Goal: Task Accomplishment & Management: Manage account settings

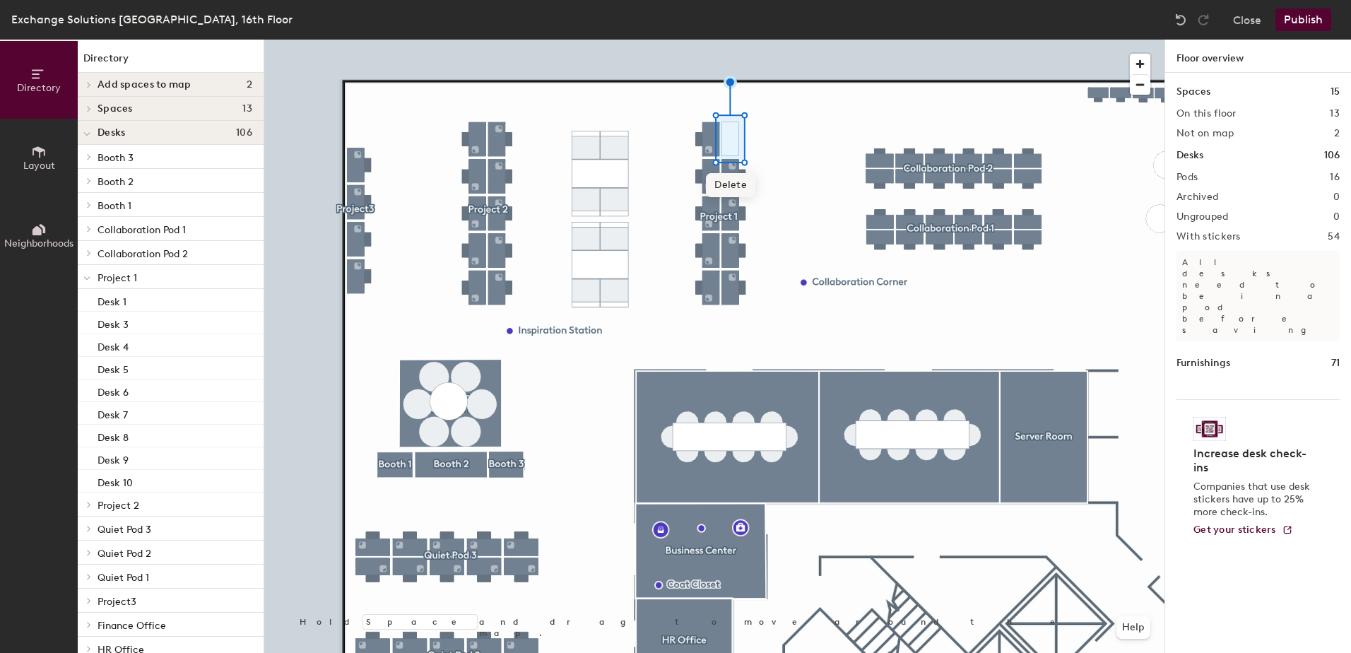
click at [734, 187] on span "Delete" at bounding box center [730, 185] width 49 height 24
click at [34, 155] on icon at bounding box center [39, 152] width 16 height 16
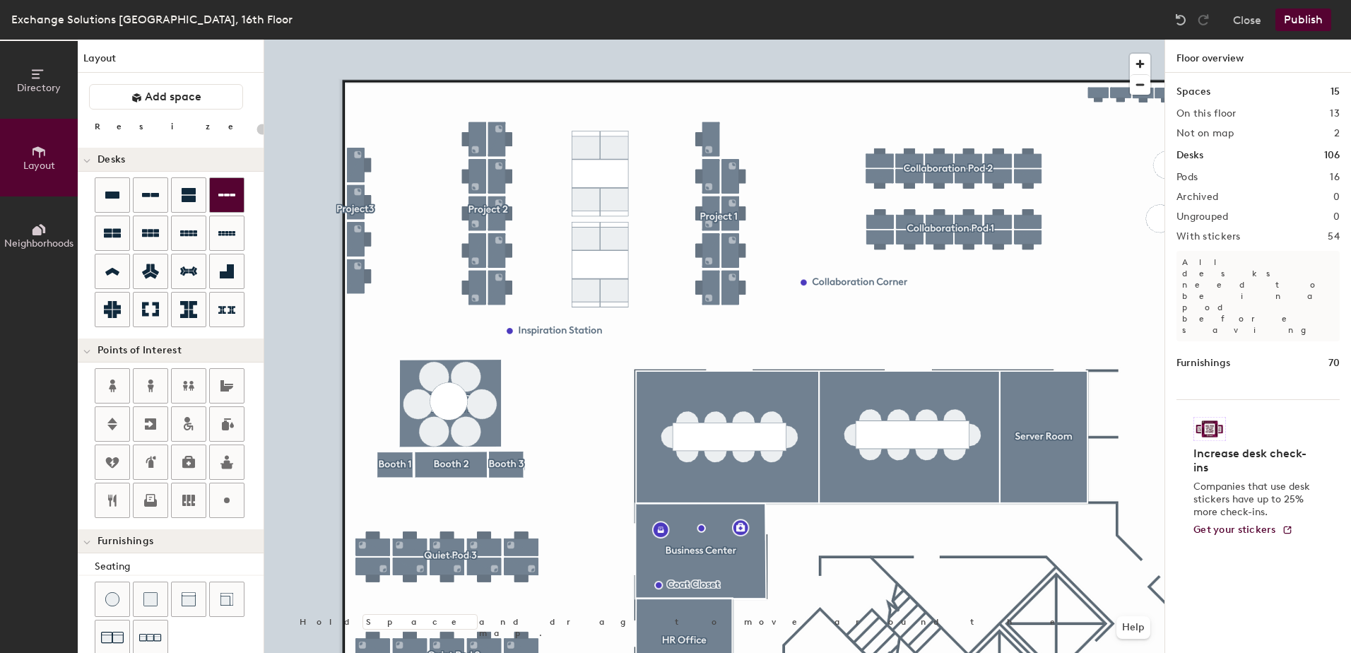
click at [782, 139] on div "Directory Layout Neighborhoods Layout Add space Resize Desks Points of Interest…" at bounding box center [675, 346] width 1351 height 613
type input "100"
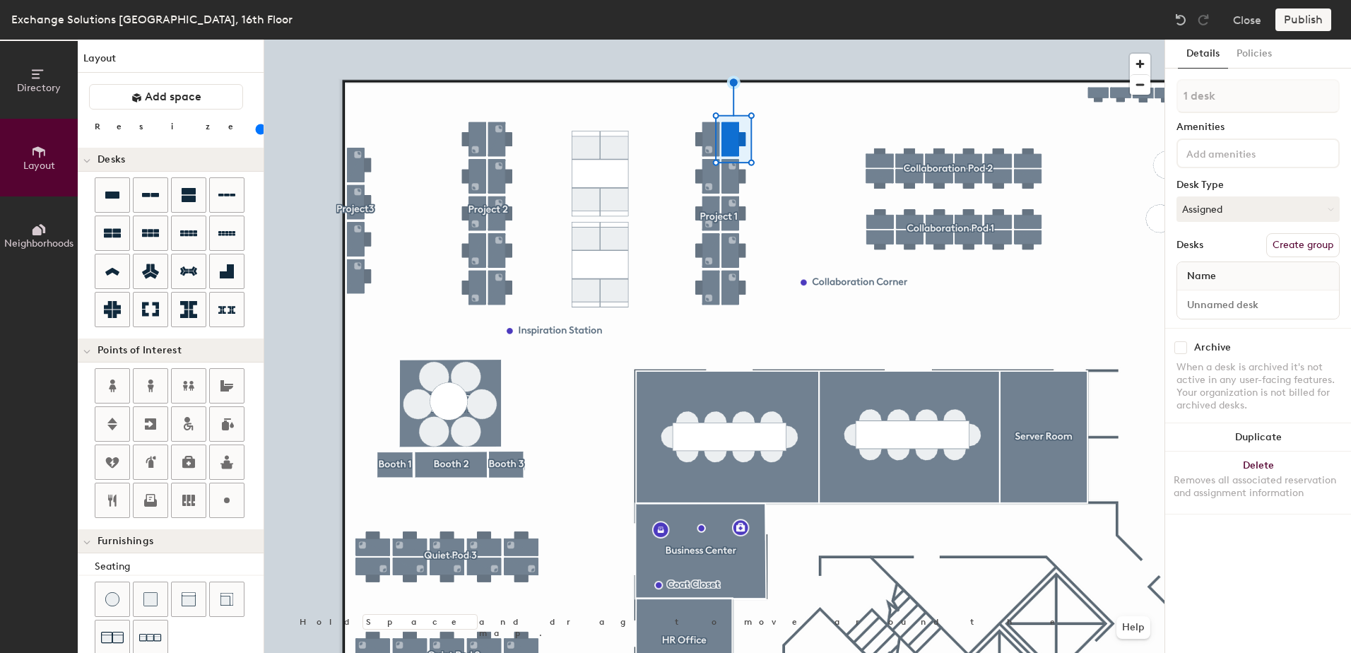
click at [1227, 276] on div "Name" at bounding box center [1258, 276] width 162 height 28
click at [1215, 310] on input at bounding box center [1258, 305] width 156 height 20
type input "Desk 2"
click at [1262, 57] on button "Policies" at bounding box center [1254, 54] width 52 height 29
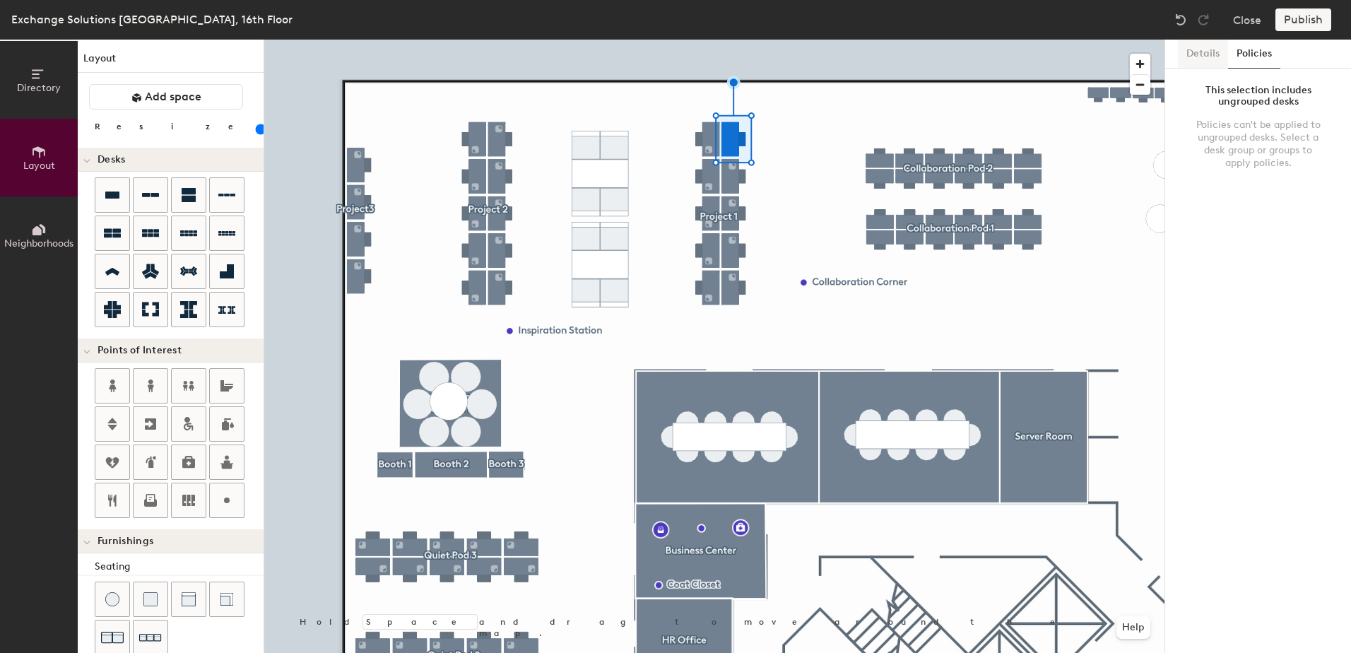
click at [1208, 59] on button "Details" at bounding box center [1203, 54] width 50 height 29
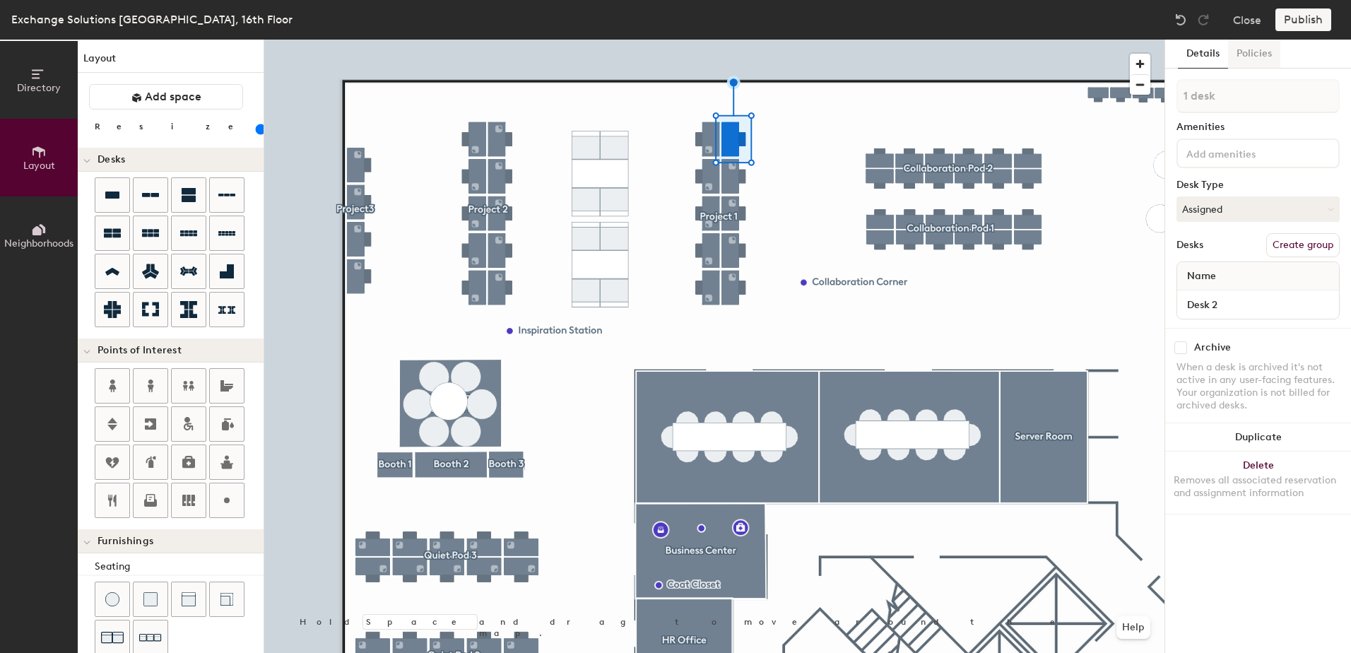
click at [1259, 59] on button "Policies" at bounding box center [1254, 54] width 52 height 29
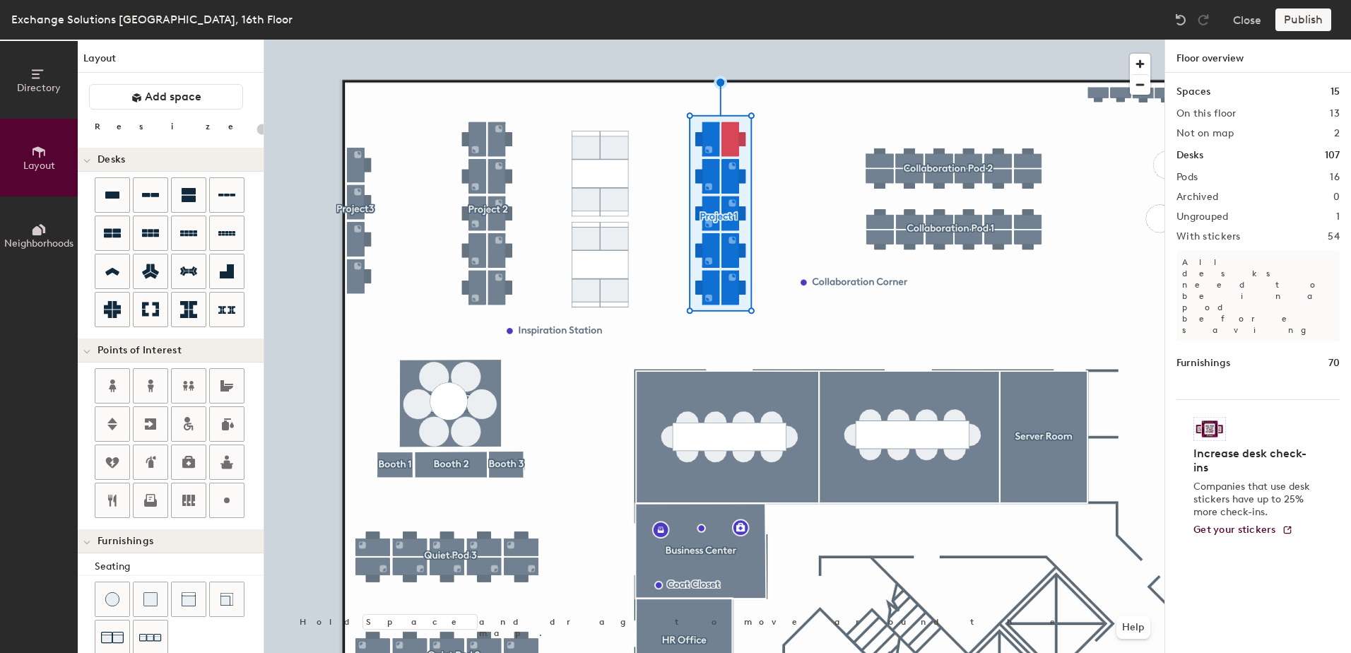
type input "100"
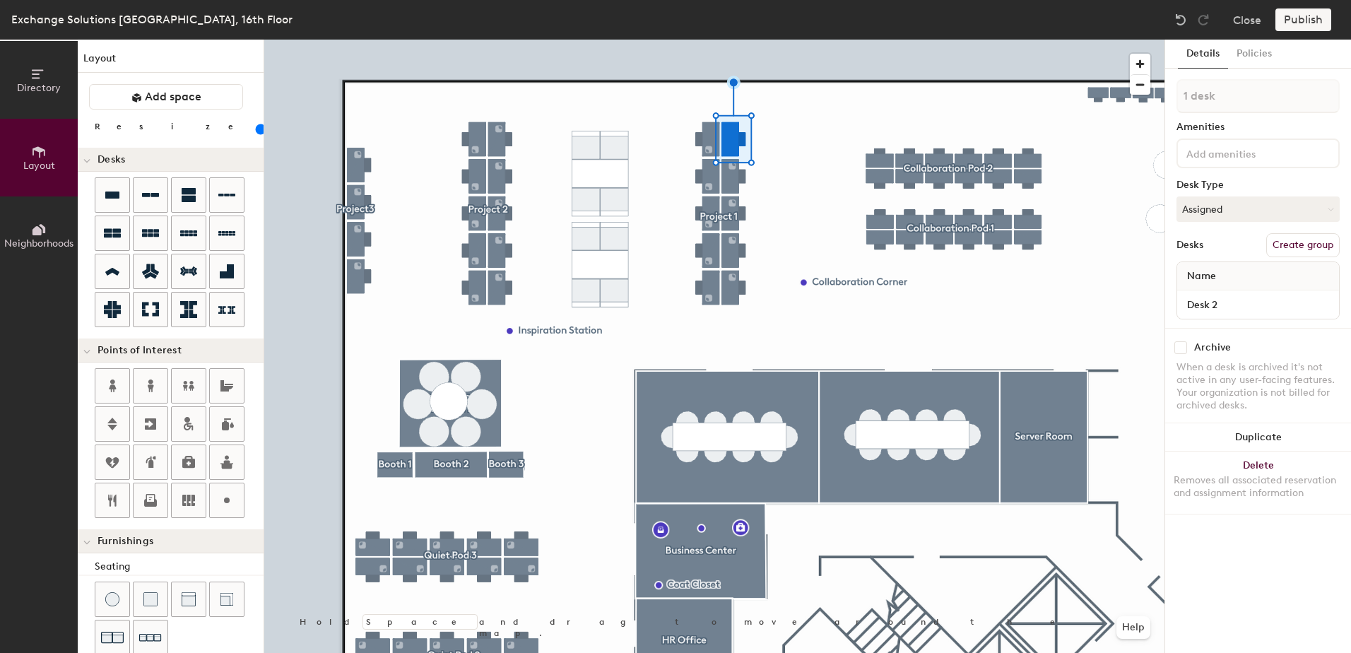
drag, startPoint x: 1165, startPoint y: 200, endPoint x: 1208, endPoint y: 420, distance: 223.8
click at [1208, 420] on div "Archive When a desk is archived it's not active in any user-facing features. Yo…" at bounding box center [1258, 378] width 186 height 101
click at [23, 94] on button "Directory" at bounding box center [39, 80] width 78 height 78
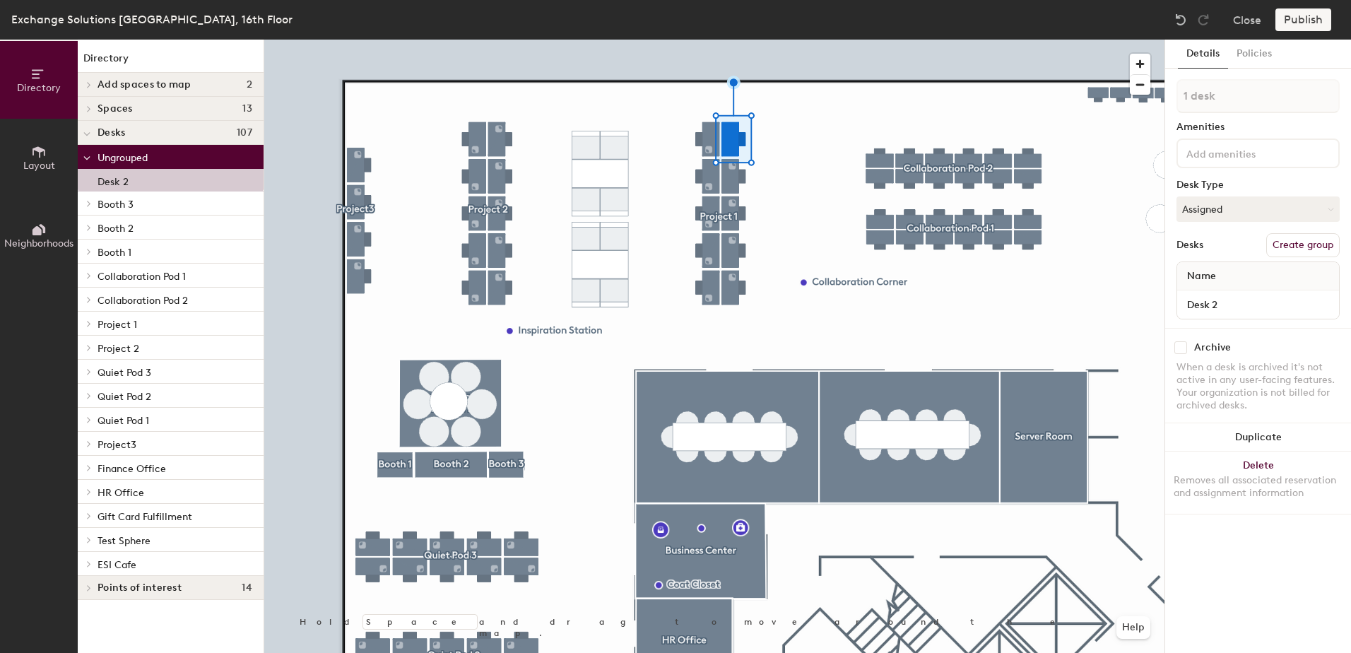
click at [84, 312] on div at bounding box center [87, 323] width 18 height 23
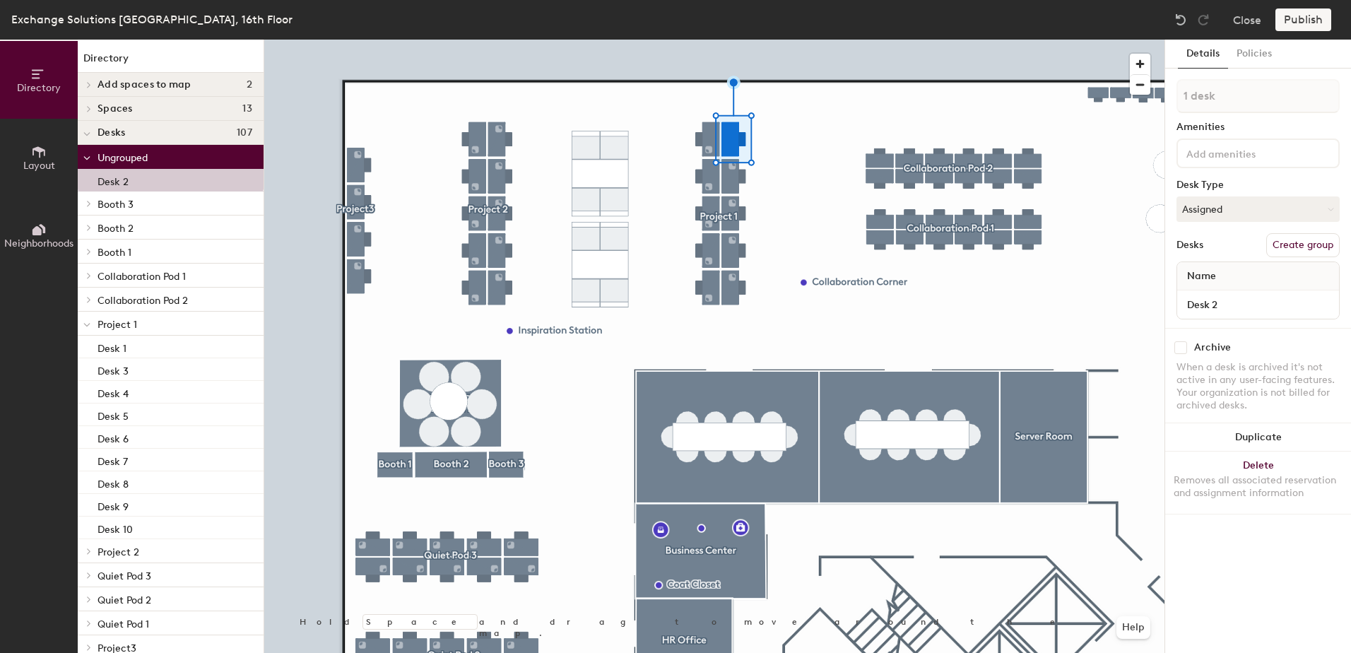
drag, startPoint x: 126, startPoint y: 180, endPoint x: 148, endPoint y: 196, distance: 27.3
click at [156, 201] on div "Ungrouped Desk 2 Booth 3 Booth 3 Single Booth 2 Booth 1 Double Booth 2 Double B…" at bounding box center [171, 462] width 186 height 635
click at [111, 181] on p "Desk 2" at bounding box center [113, 180] width 31 height 16
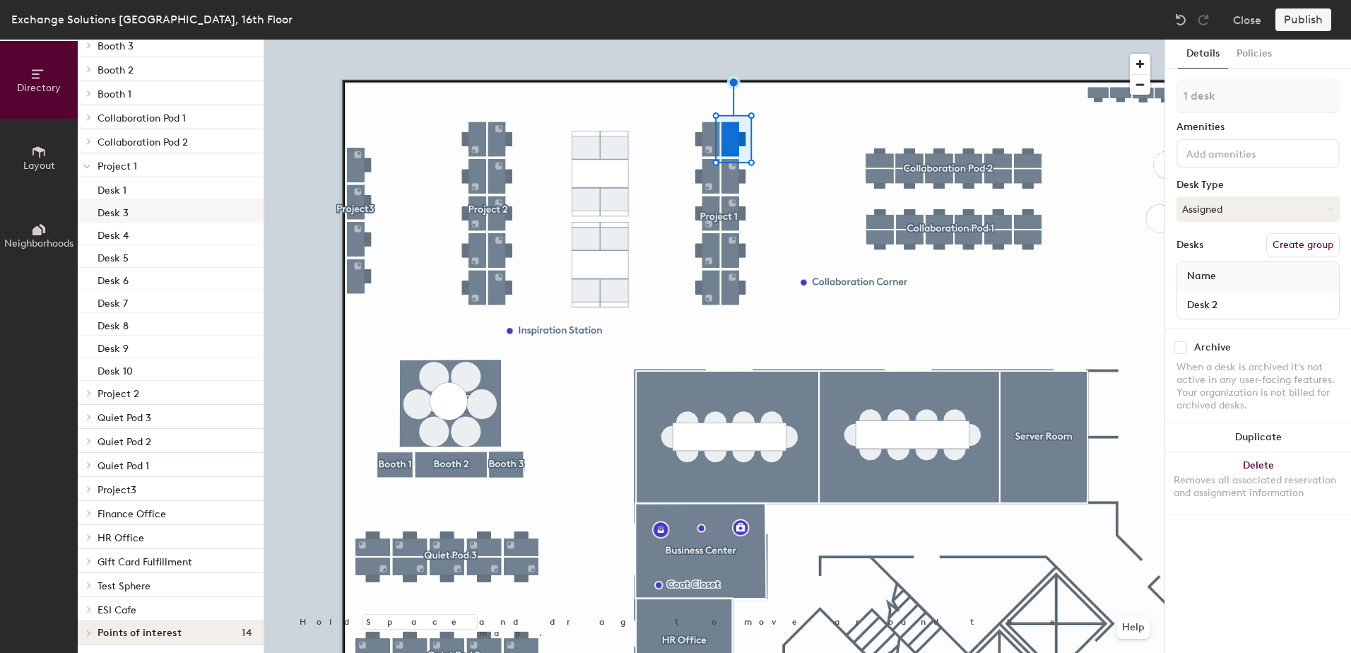
scroll to position [162, 0]
click at [134, 169] on p "Project 1" at bounding box center [175, 162] width 155 height 18
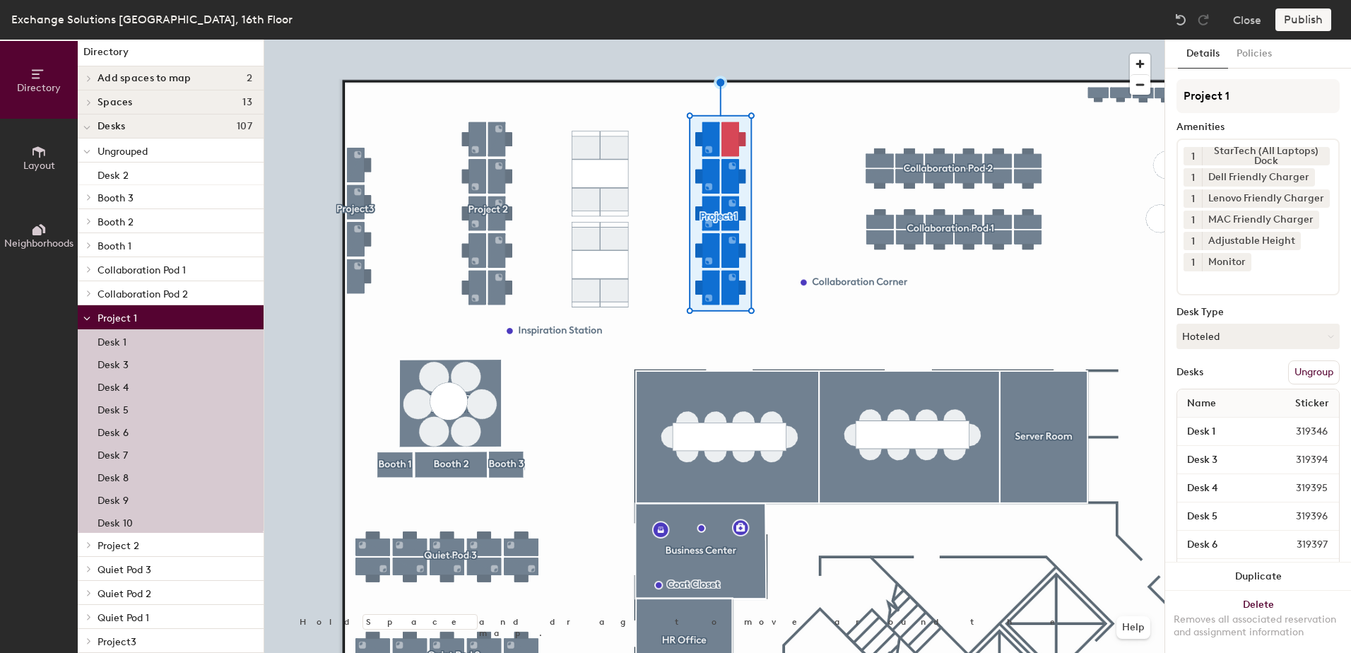
scroll to position [0, 0]
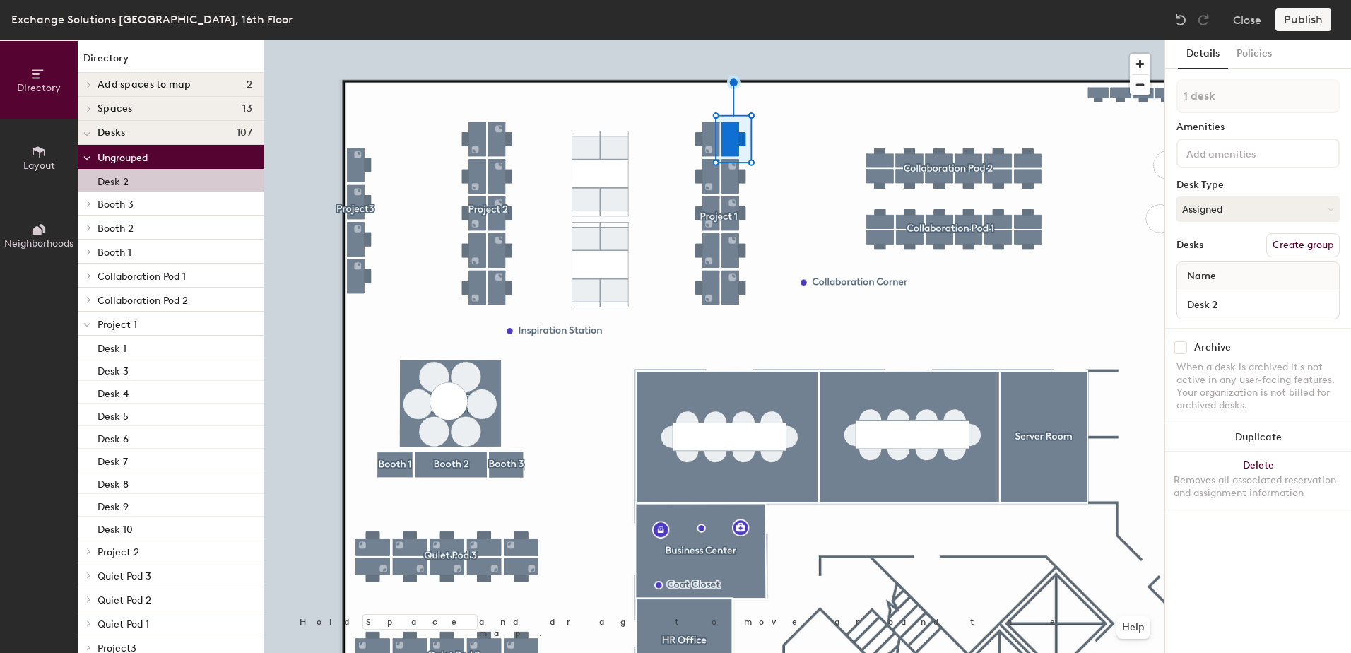
drag, startPoint x: 117, startPoint y: 182, endPoint x: 102, endPoint y: 179, distance: 14.4
click at [102, 179] on p "Desk 2" at bounding box center [113, 180] width 31 height 16
click at [1304, 201] on button "Assigned" at bounding box center [1258, 208] width 163 height 25
click at [1203, 299] on div "Hoteled" at bounding box center [1247, 295] width 141 height 21
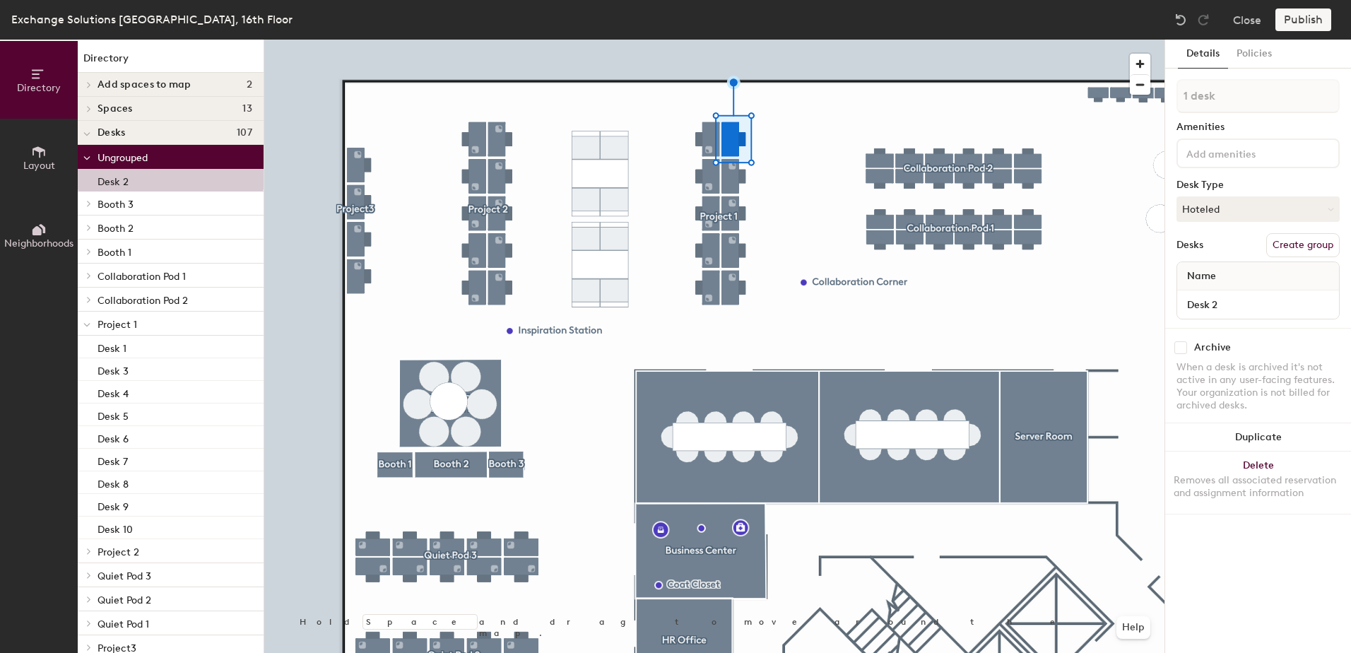
click at [1217, 231] on div "1 desk Amenities Desk Type Hoteled Desks Create group Name Desk 2" at bounding box center [1258, 203] width 163 height 249
click at [1302, 245] on button "Create group" at bounding box center [1302, 245] width 73 height 24
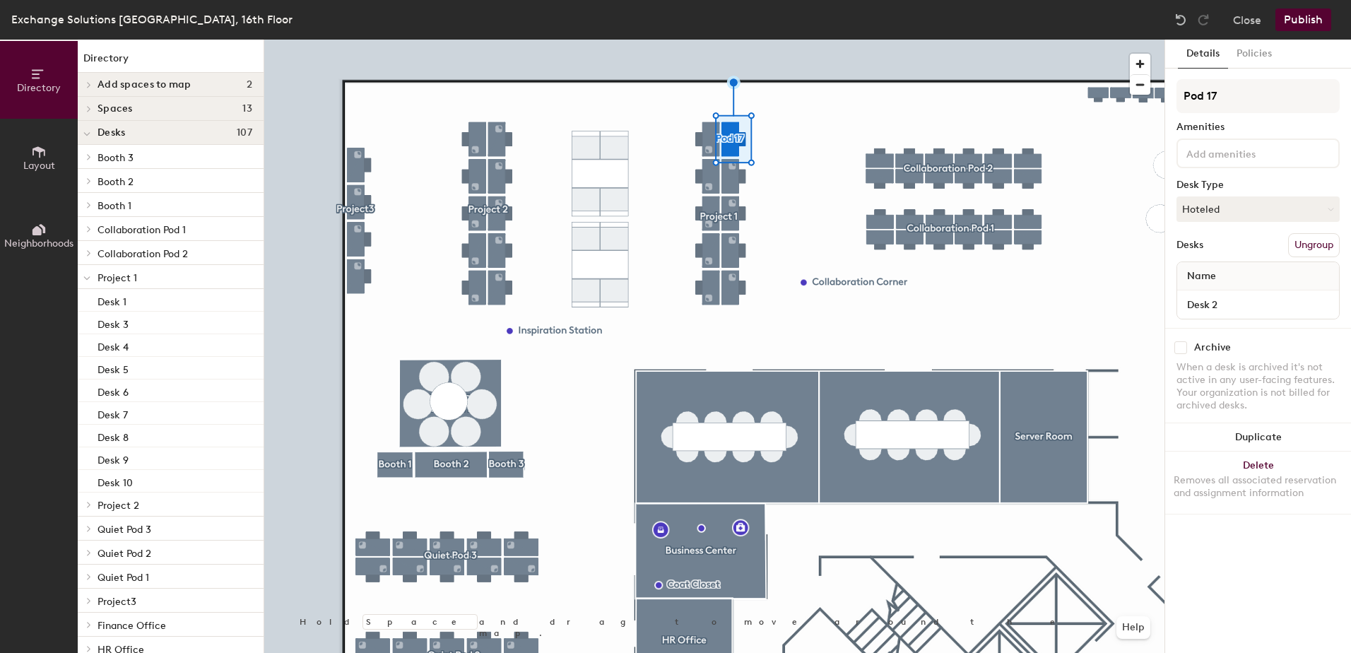
click at [1302, 248] on button "Ungroup" at bounding box center [1314, 245] width 52 height 24
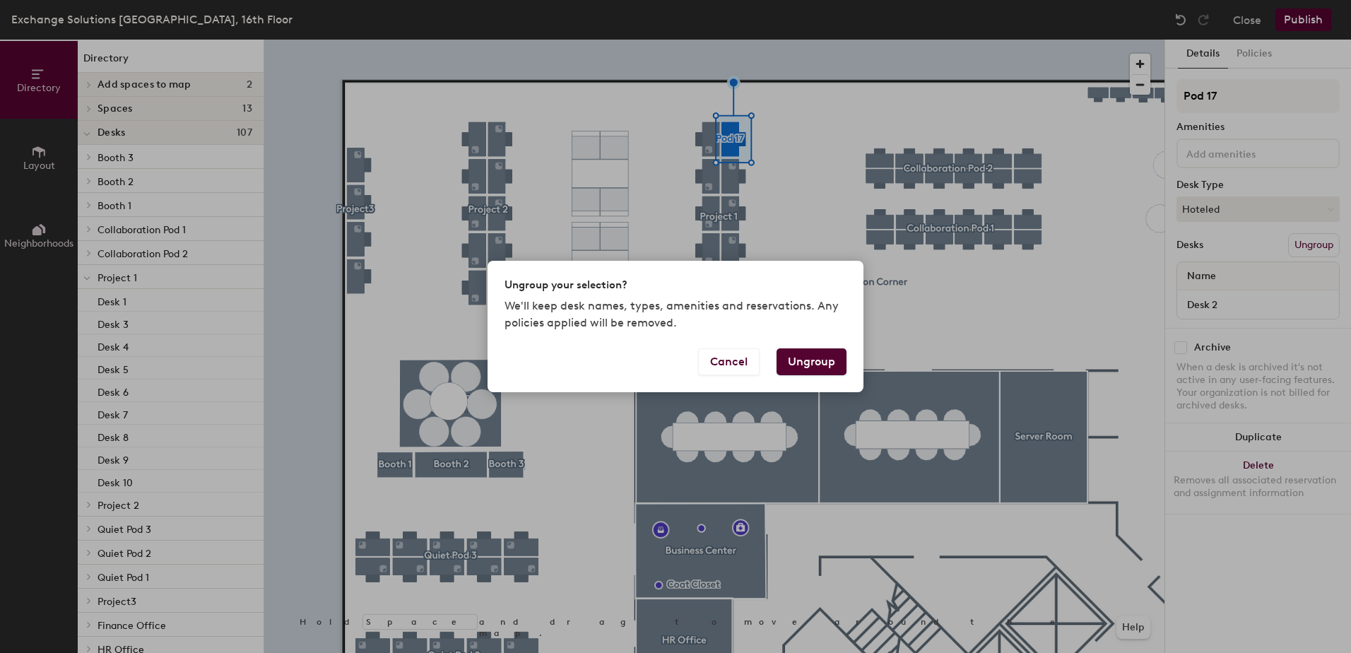
click at [798, 356] on button "Ungroup" at bounding box center [812, 361] width 70 height 27
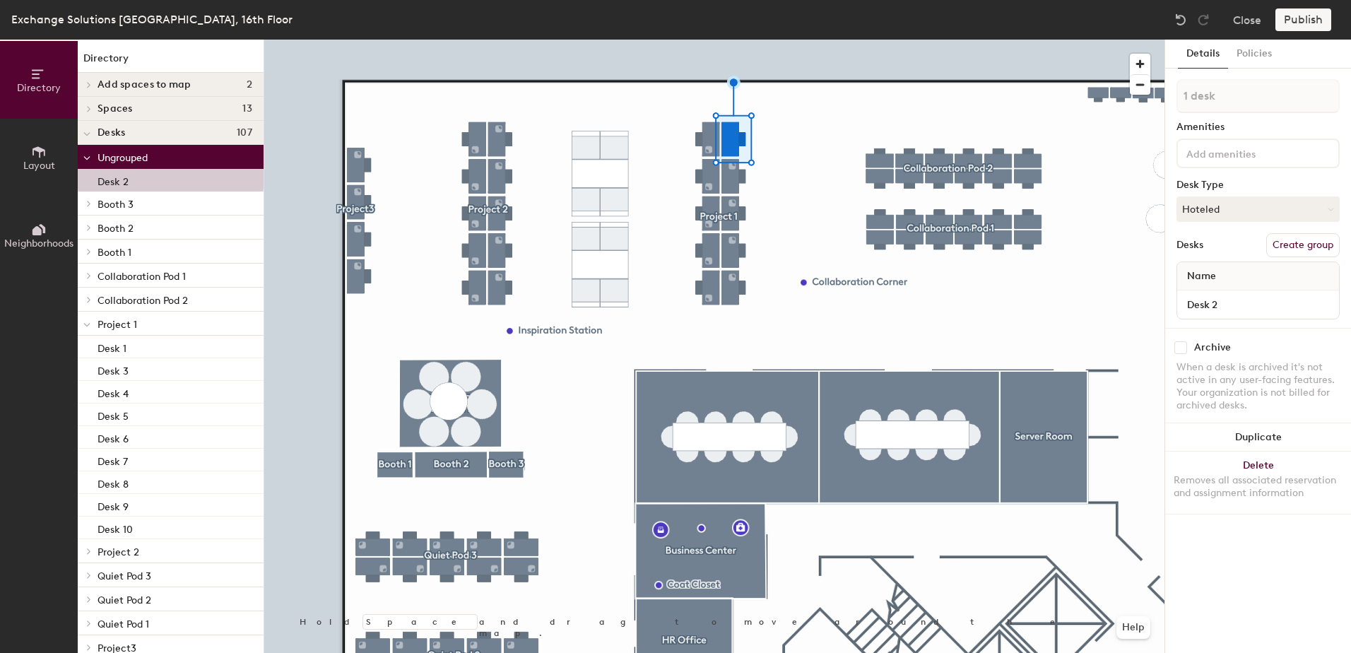
click at [131, 327] on span "Project 1" at bounding box center [118, 325] width 40 height 12
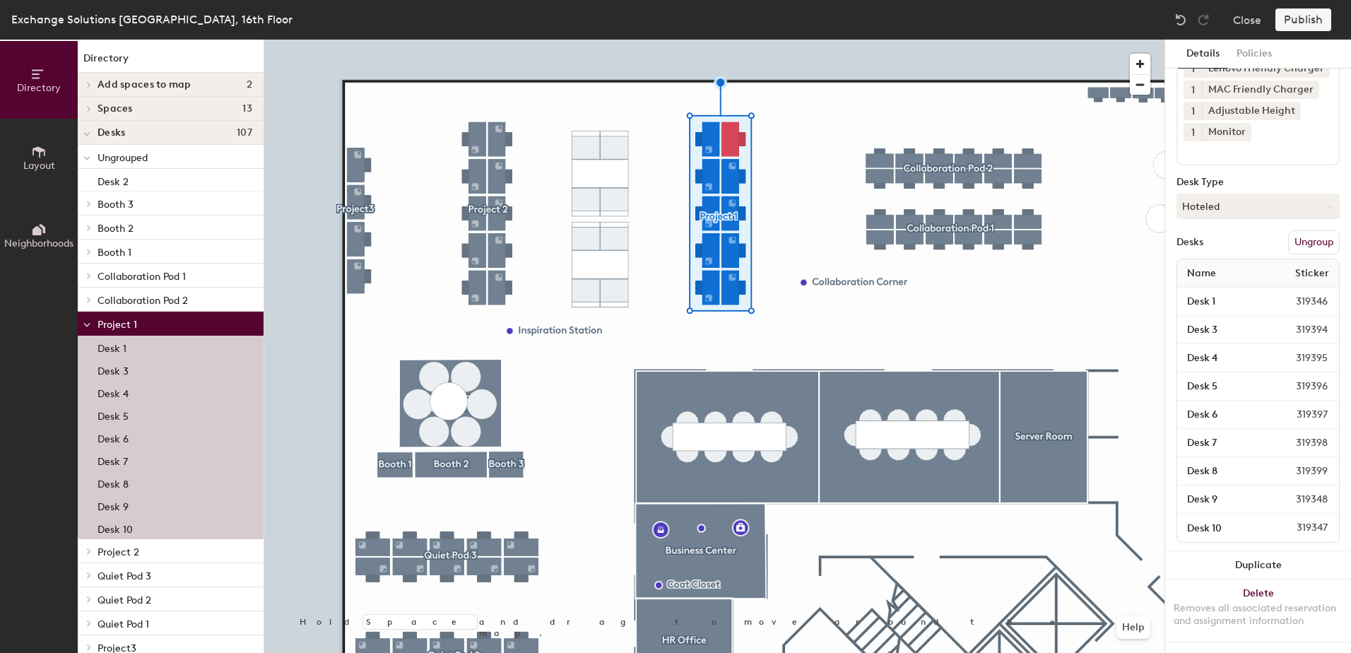
scroll to position [143, 0]
click at [808, 40] on div at bounding box center [714, 40] width 900 height 0
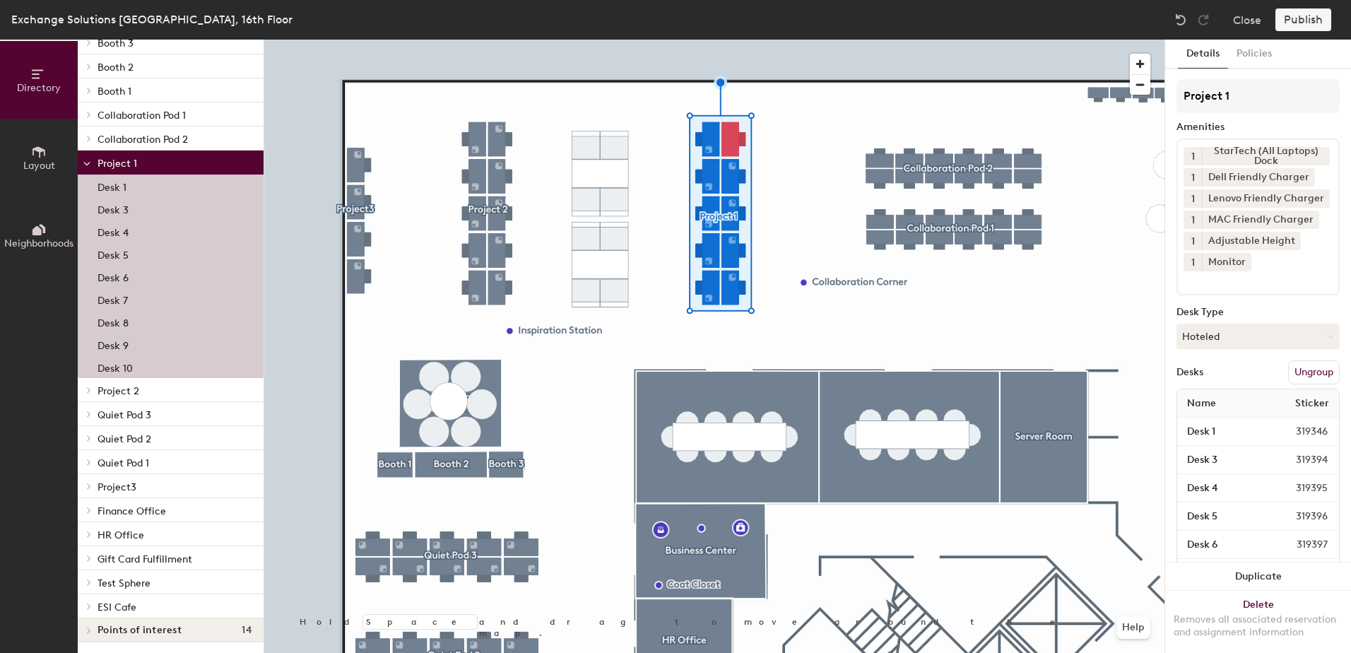
scroll to position [162, 0]
click at [54, 143] on button "Layout" at bounding box center [39, 158] width 78 height 78
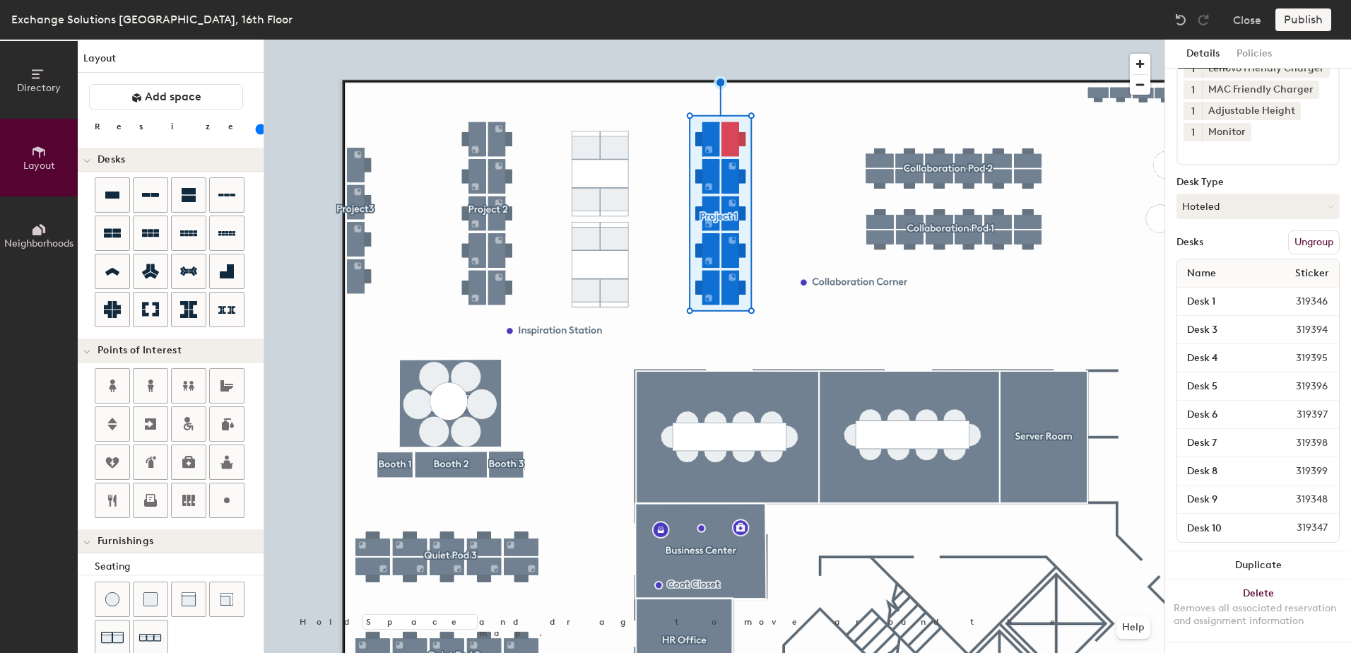
scroll to position [143, 0]
click at [1297, 520] on span "319347" at bounding box center [1299, 528] width 73 height 16
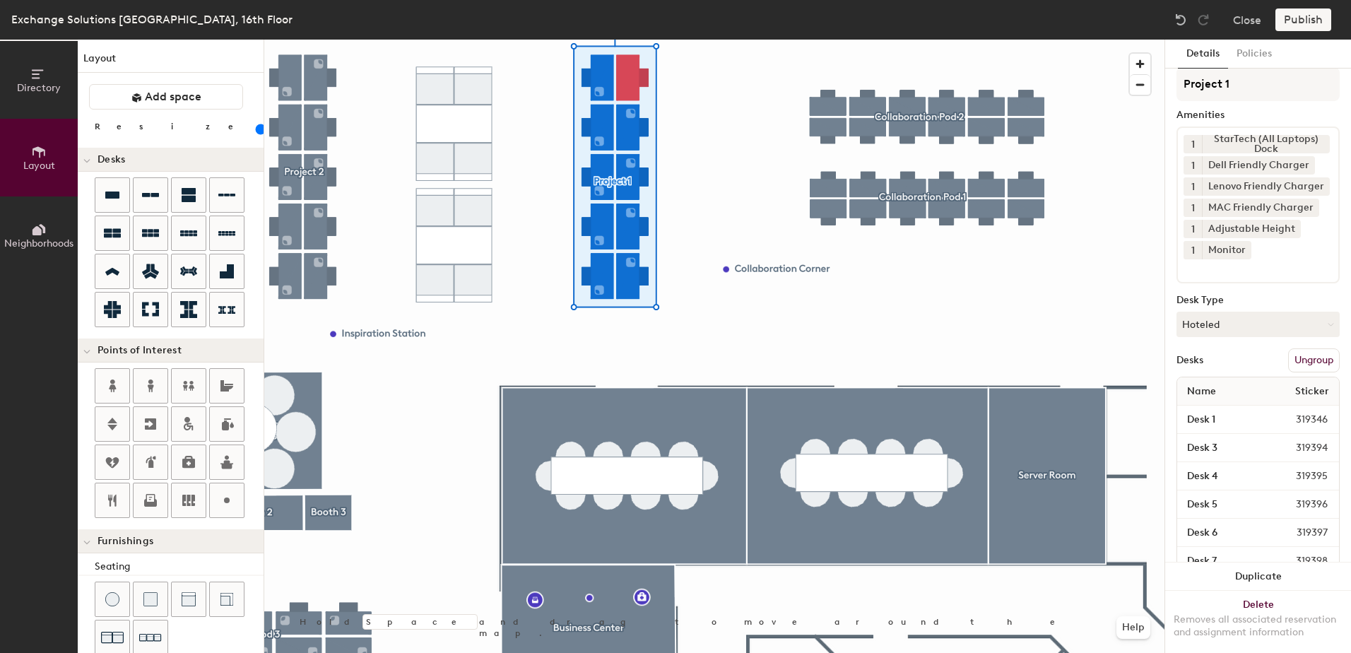
scroll to position [0, 0]
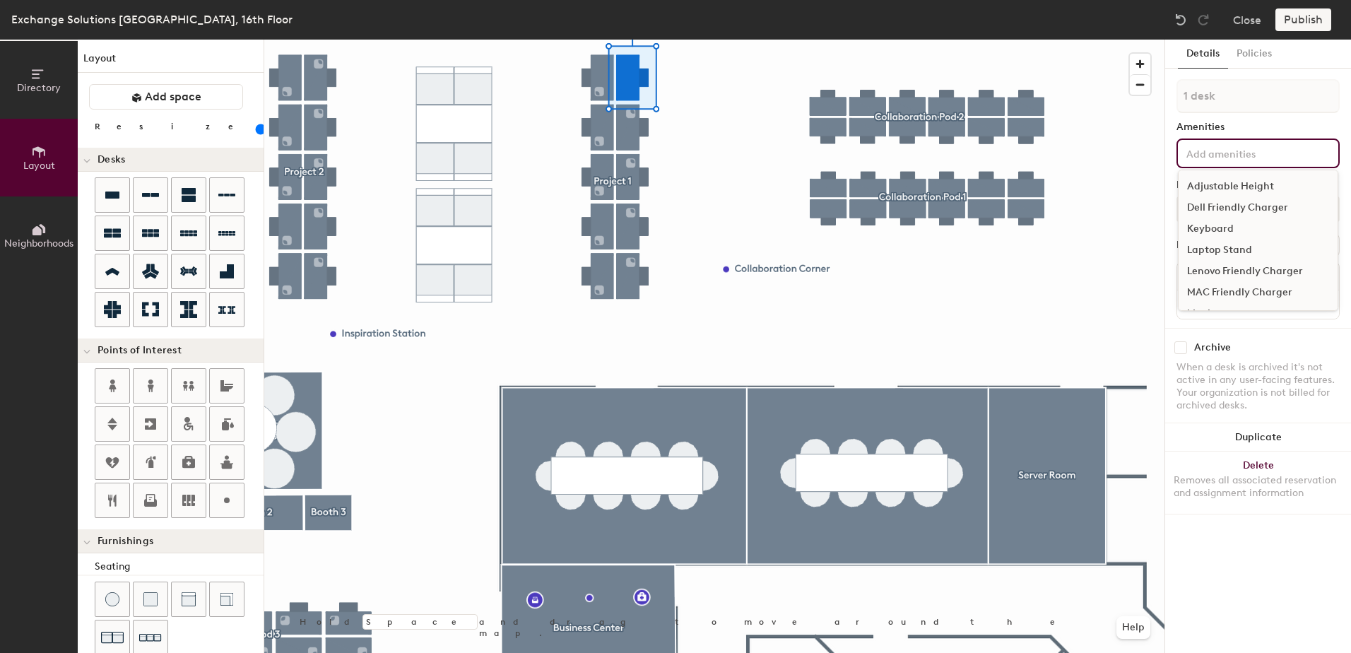
click at [1230, 148] on input at bounding box center [1247, 152] width 127 height 17
click at [1221, 182] on div "Adjustable Height" at bounding box center [1258, 186] width 159 height 21
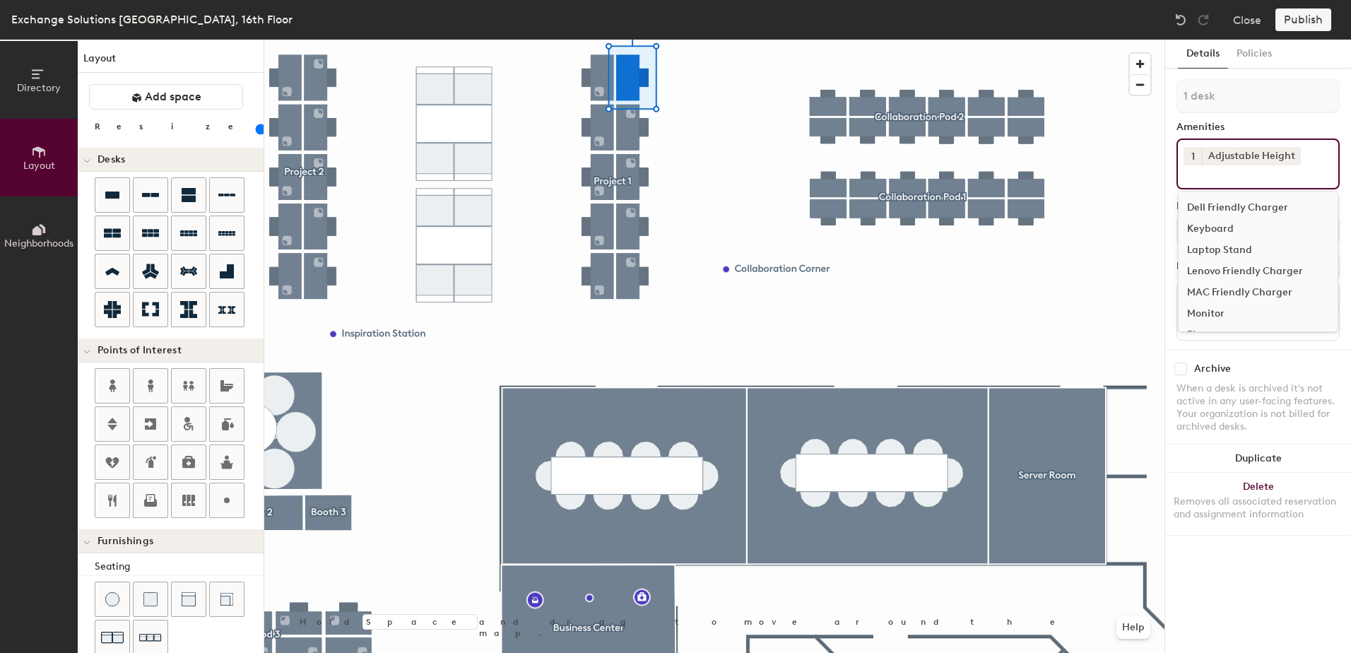
click at [1221, 201] on div "Dell Friendly Charger" at bounding box center [1258, 207] width 159 height 21
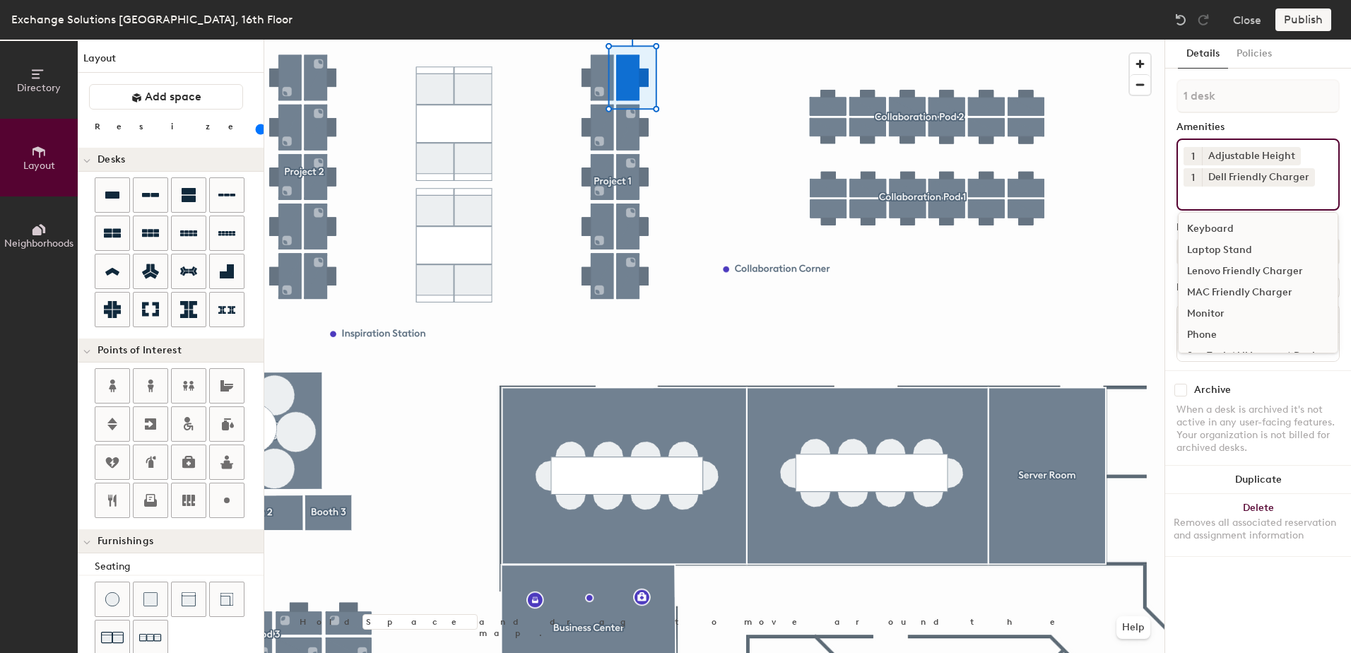
click at [1218, 227] on div "Keyboard" at bounding box center [1258, 228] width 159 height 21
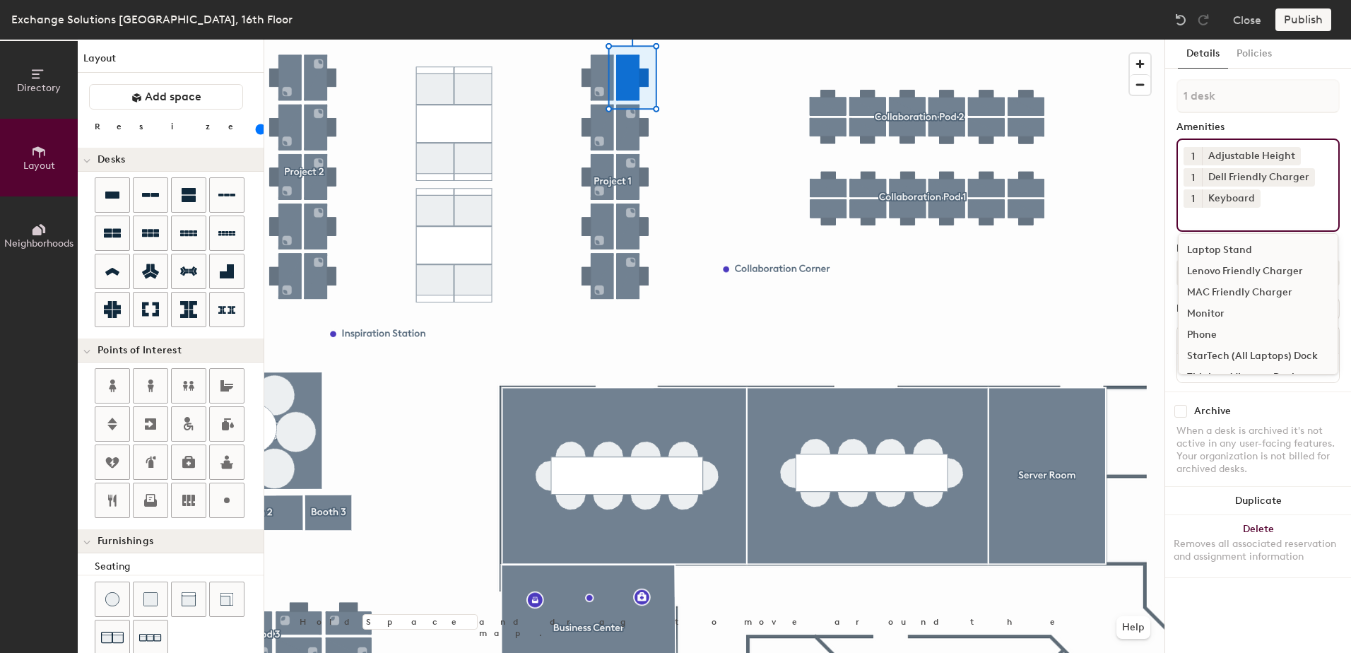
click at [1223, 276] on div "Lenovo Friendly Charger" at bounding box center [1258, 271] width 159 height 21
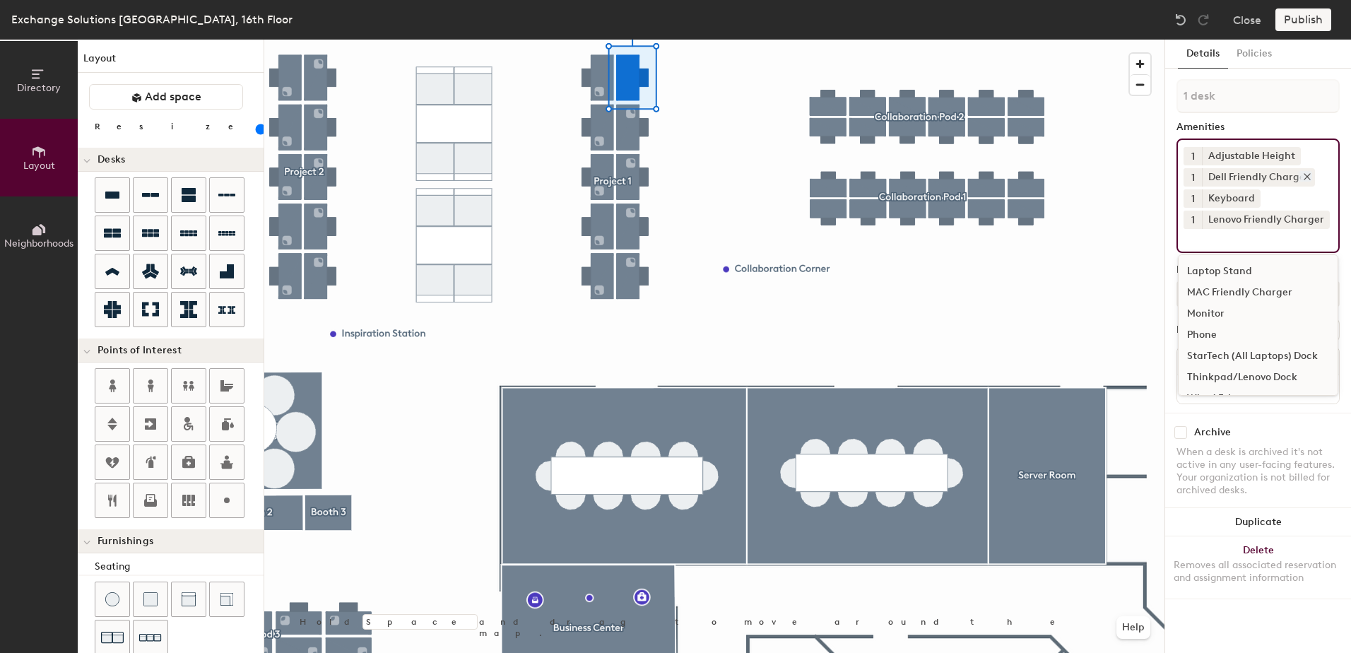
click at [1303, 180] on icon at bounding box center [1307, 177] width 10 height 10
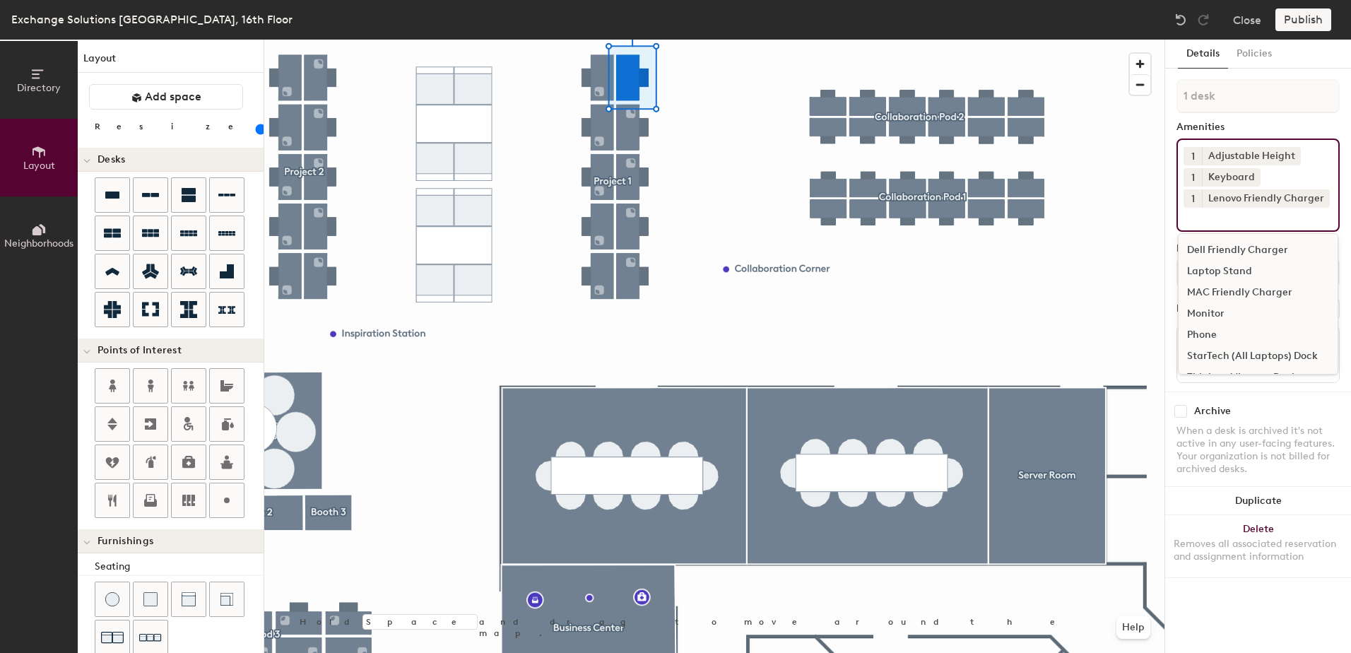
click at [1208, 223] on input at bounding box center [1247, 216] width 127 height 17
click at [1219, 314] on div "Monitor" at bounding box center [1258, 313] width 159 height 21
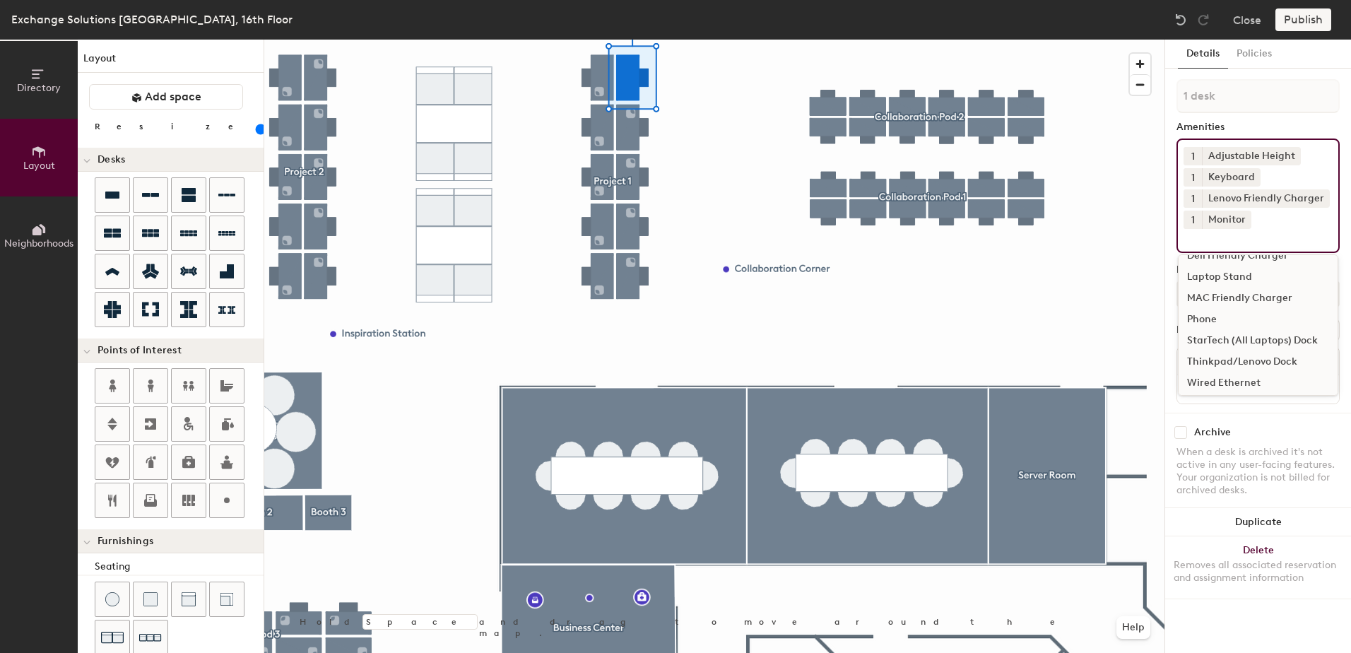
scroll to position [20, 0]
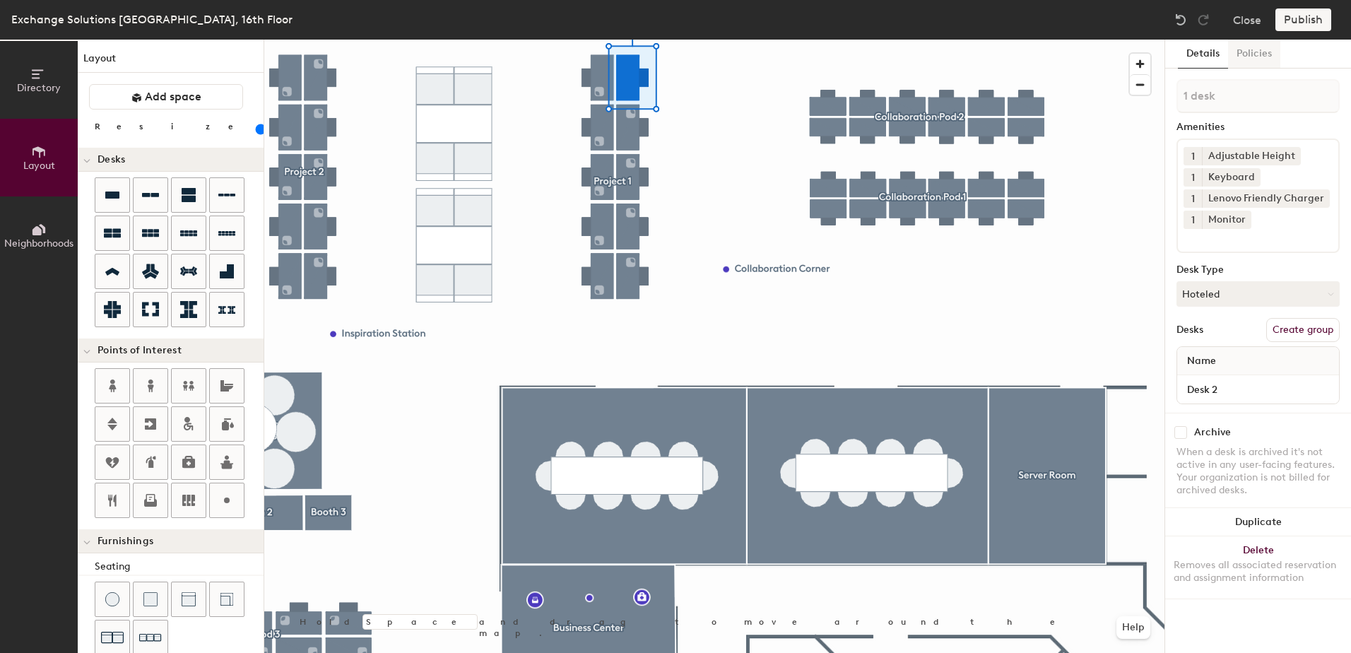
click at [1252, 55] on button "Policies" at bounding box center [1254, 54] width 52 height 29
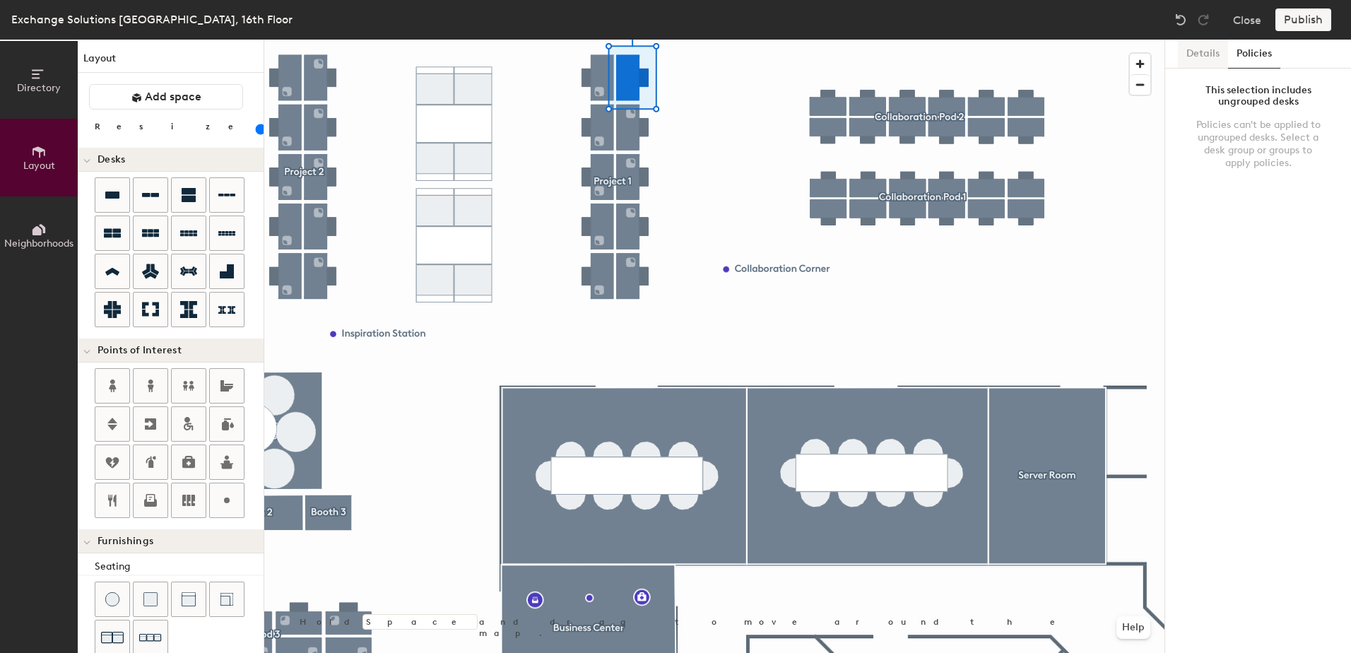
click at [1210, 51] on button "Details" at bounding box center [1203, 54] width 50 height 29
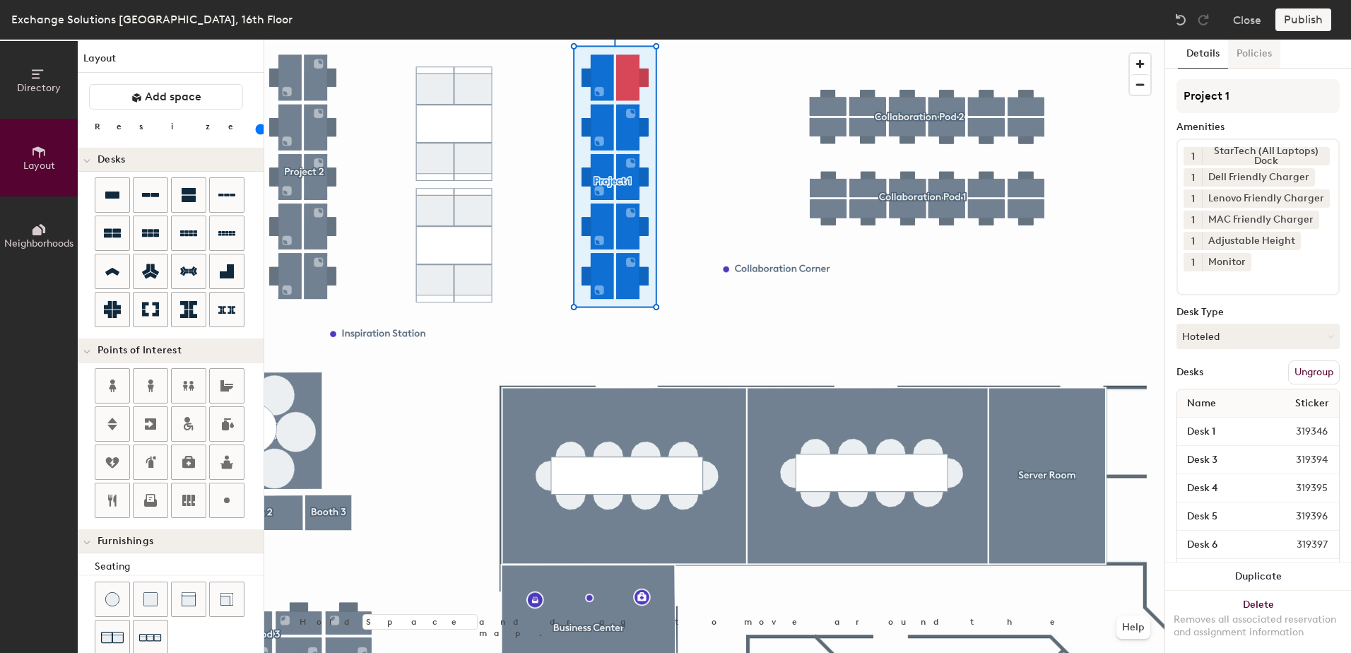
click at [1242, 59] on button "Policies" at bounding box center [1254, 54] width 52 height 29
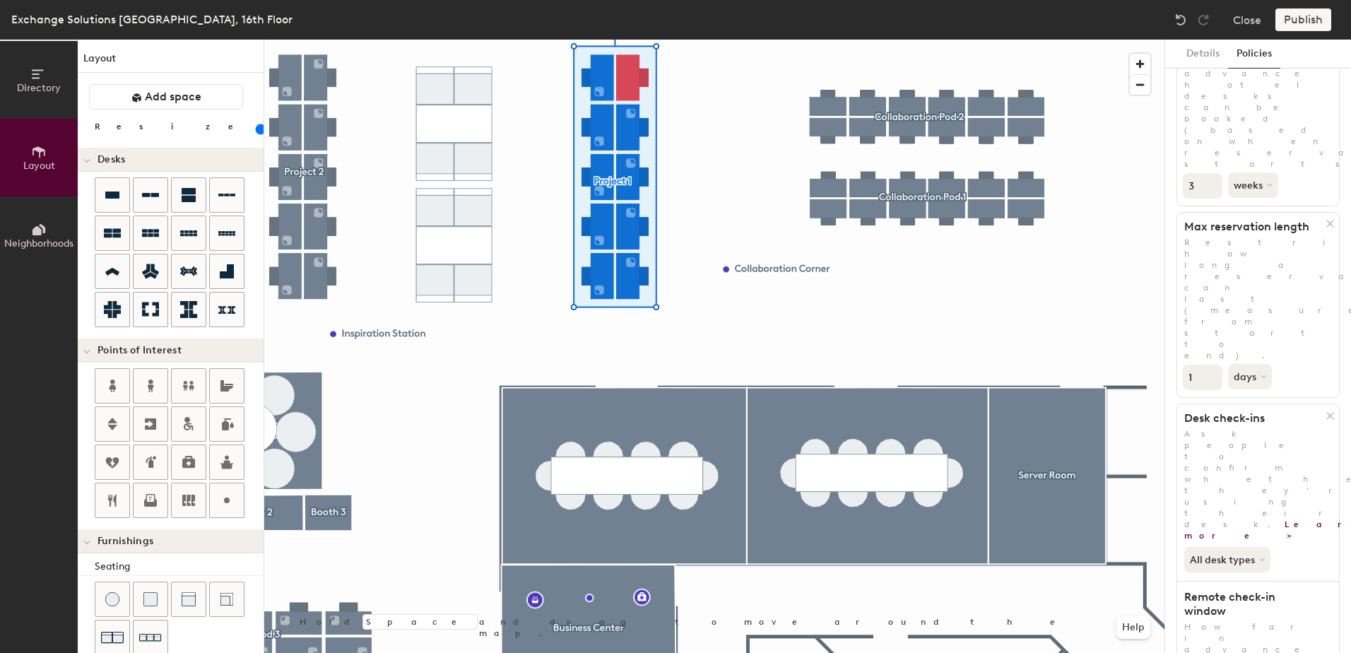
scroll to position [0, 0]
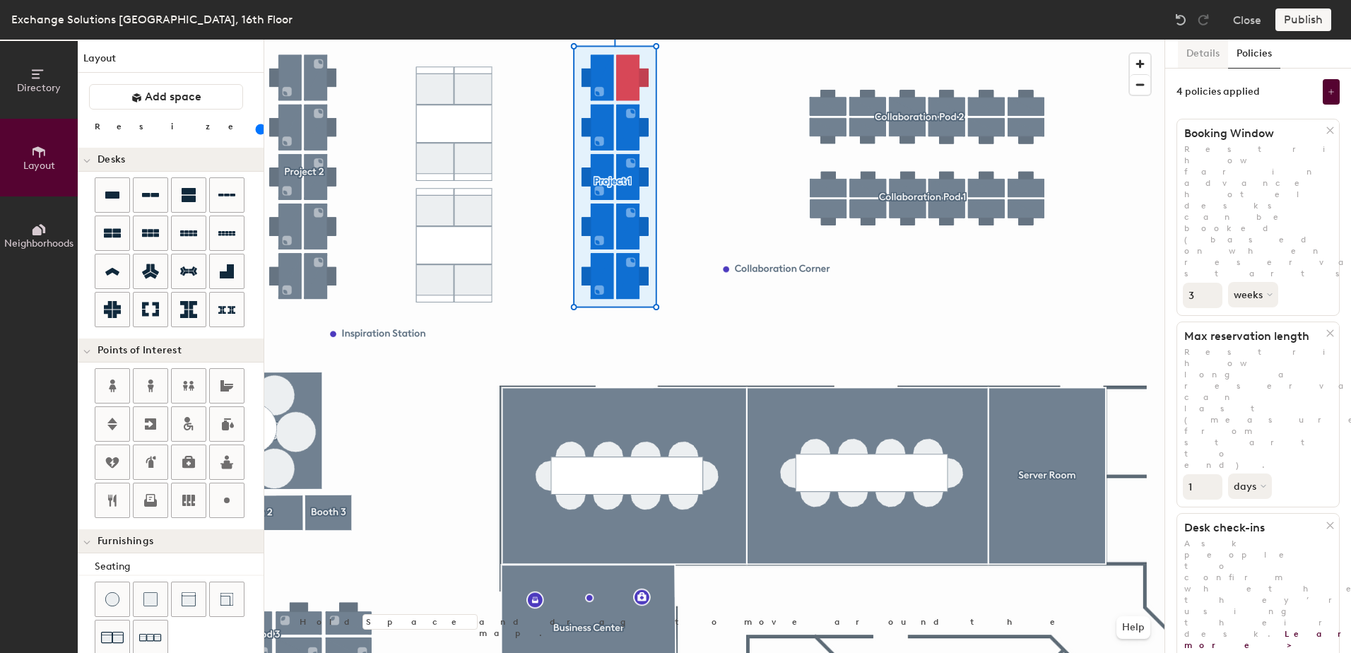
click at [1214, 58] on button "Details" at bounding box center [1203, 54] width 50 height 29
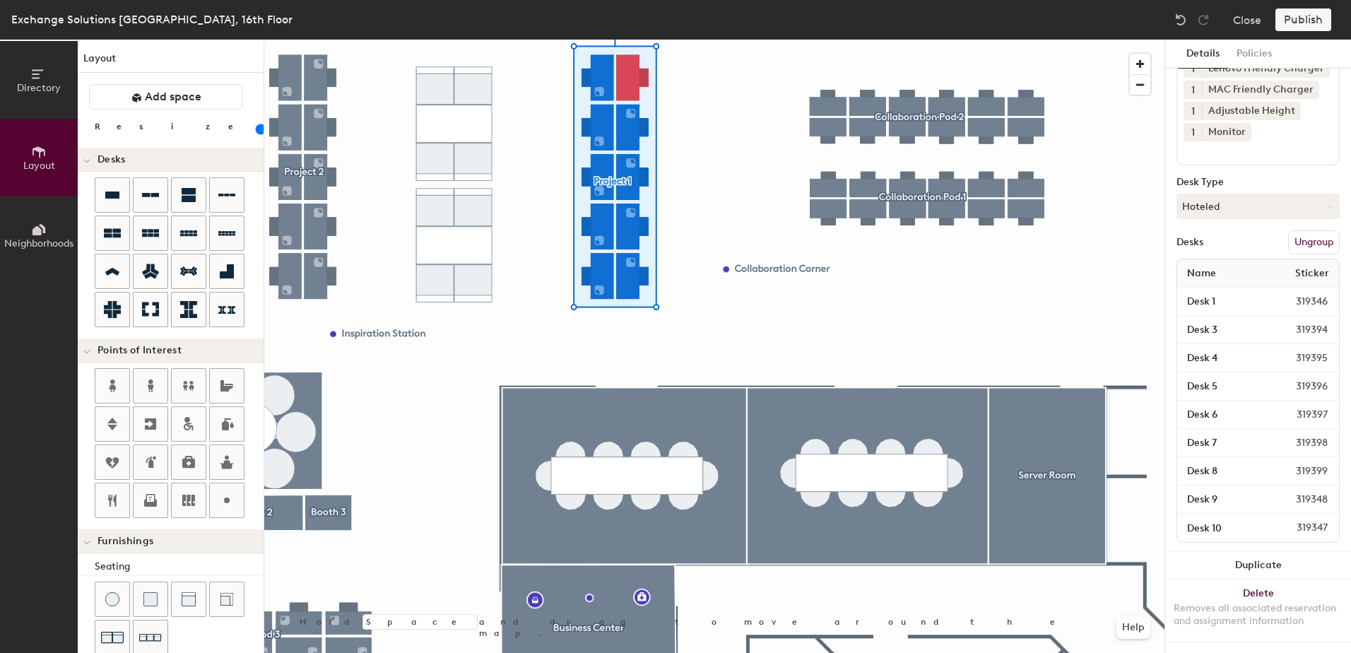
scroll to position [143, 0]
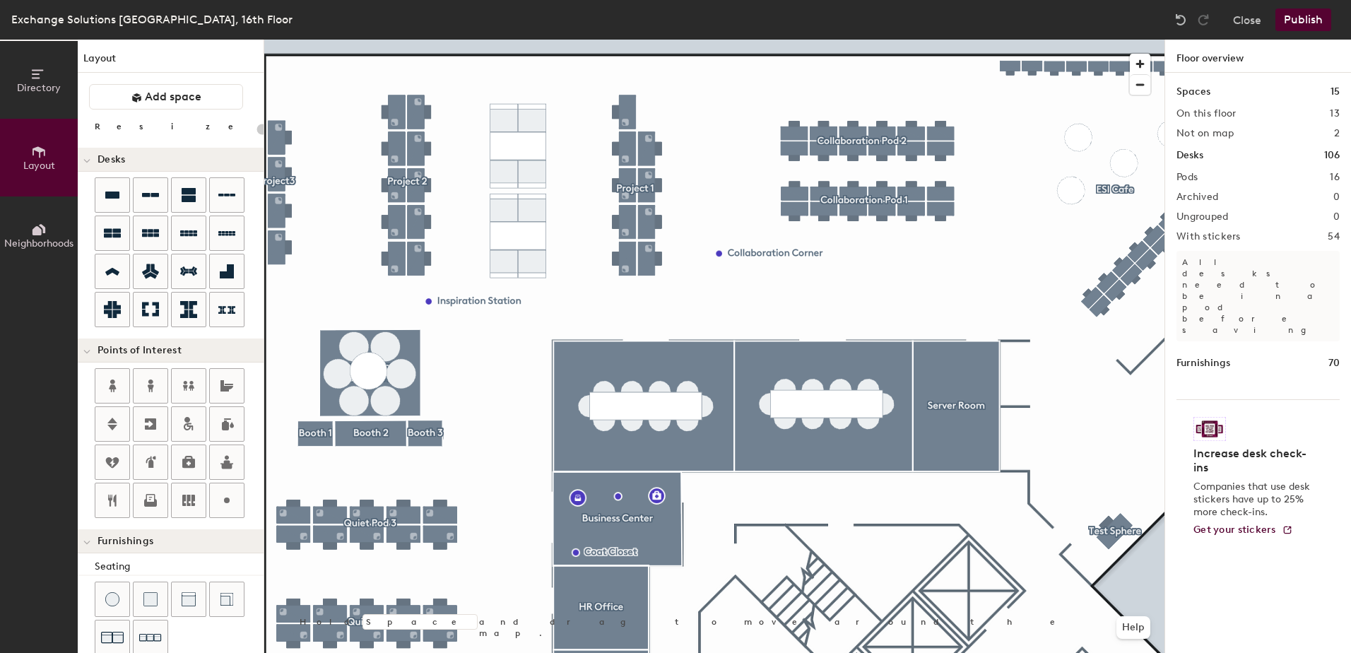
type input "100"
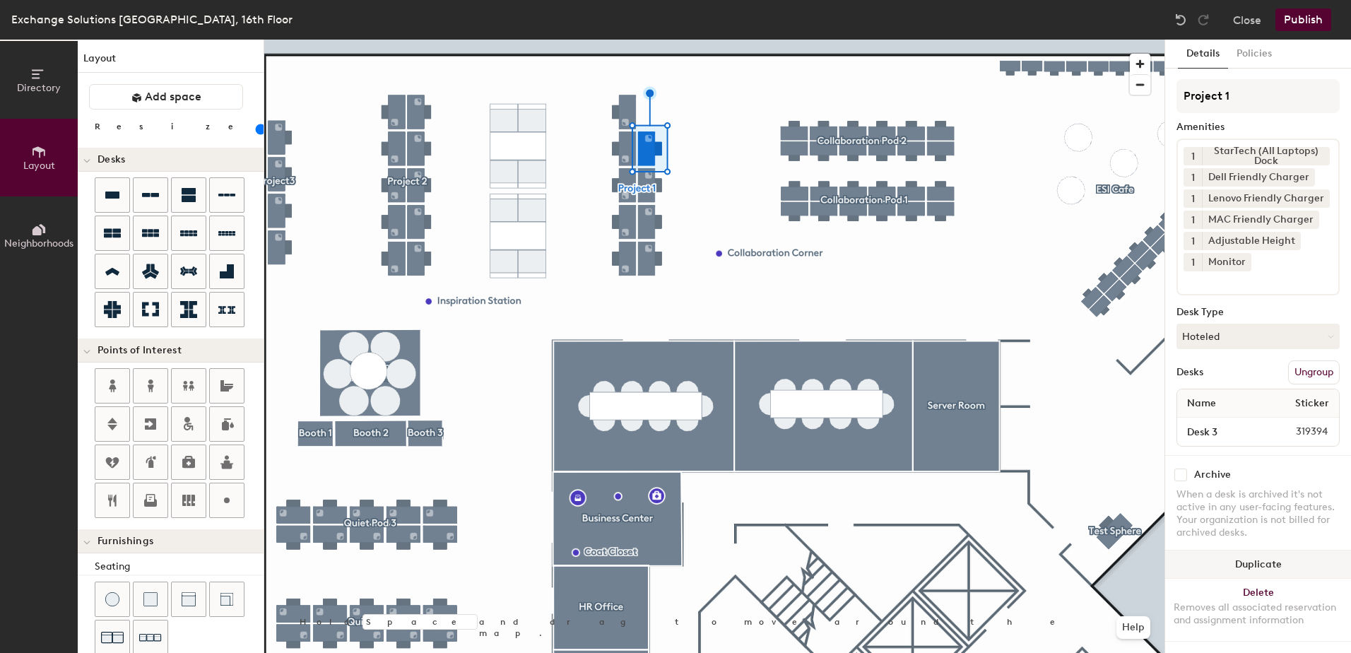
click at [1263, 565] on button "Duplicate" at bounding box center [1258, 564] width 186 height 28
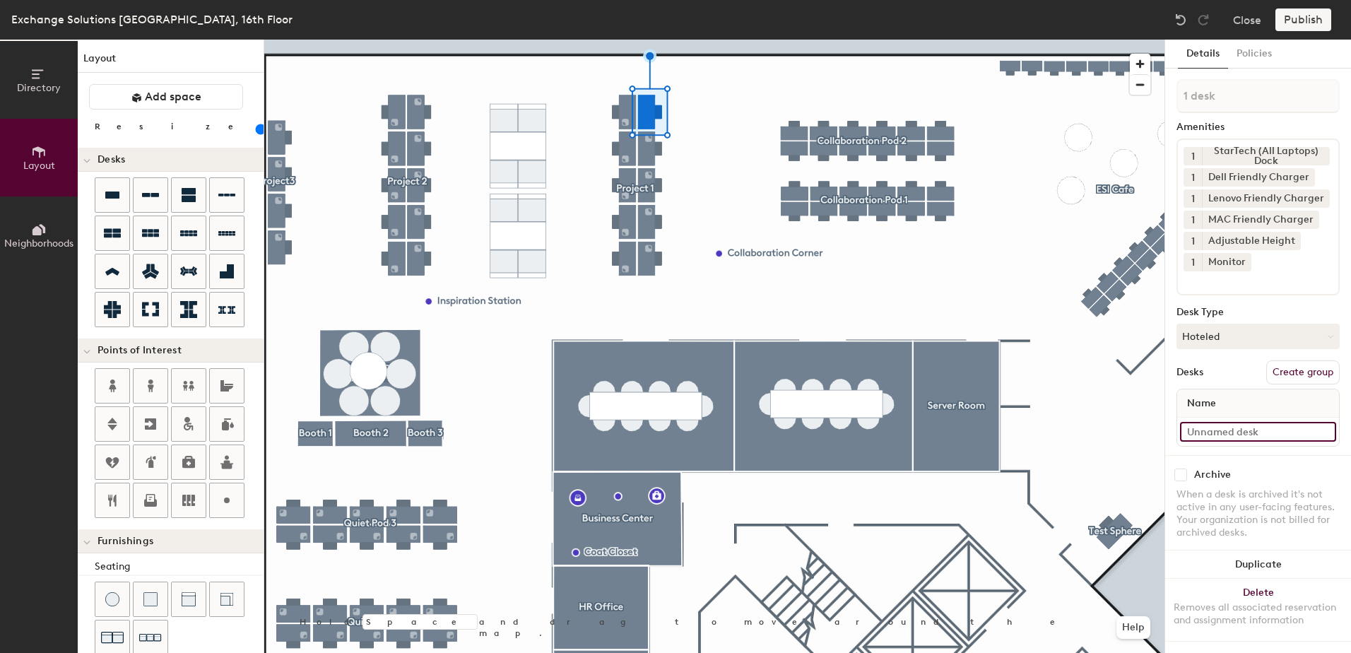
click at [1226, 434] on input at bounding box center [1258, 432] width 156 height 20
type input "Desk 2"
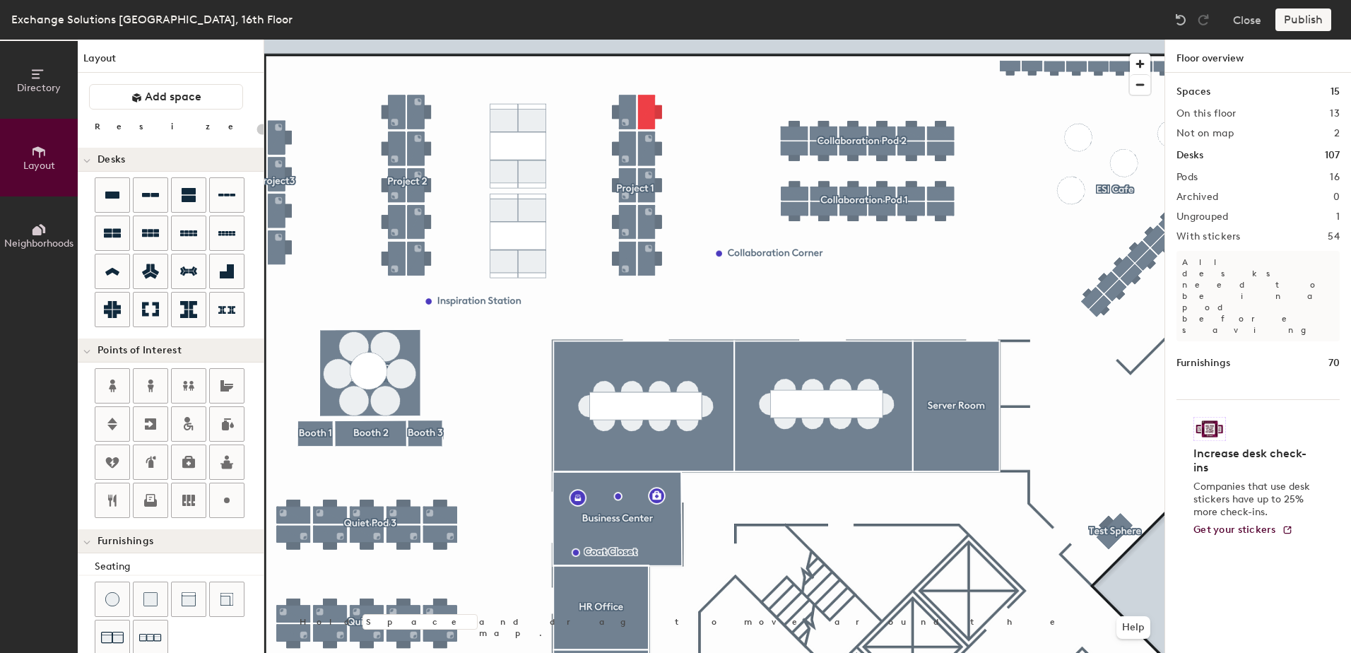
click at [1209, 447] on h4 "Increase desk check-ins" at bounding box center [1254, 461] width 121 height 28
click at [622, 40] on div at bounding box center [714, 40] width 900 height 0
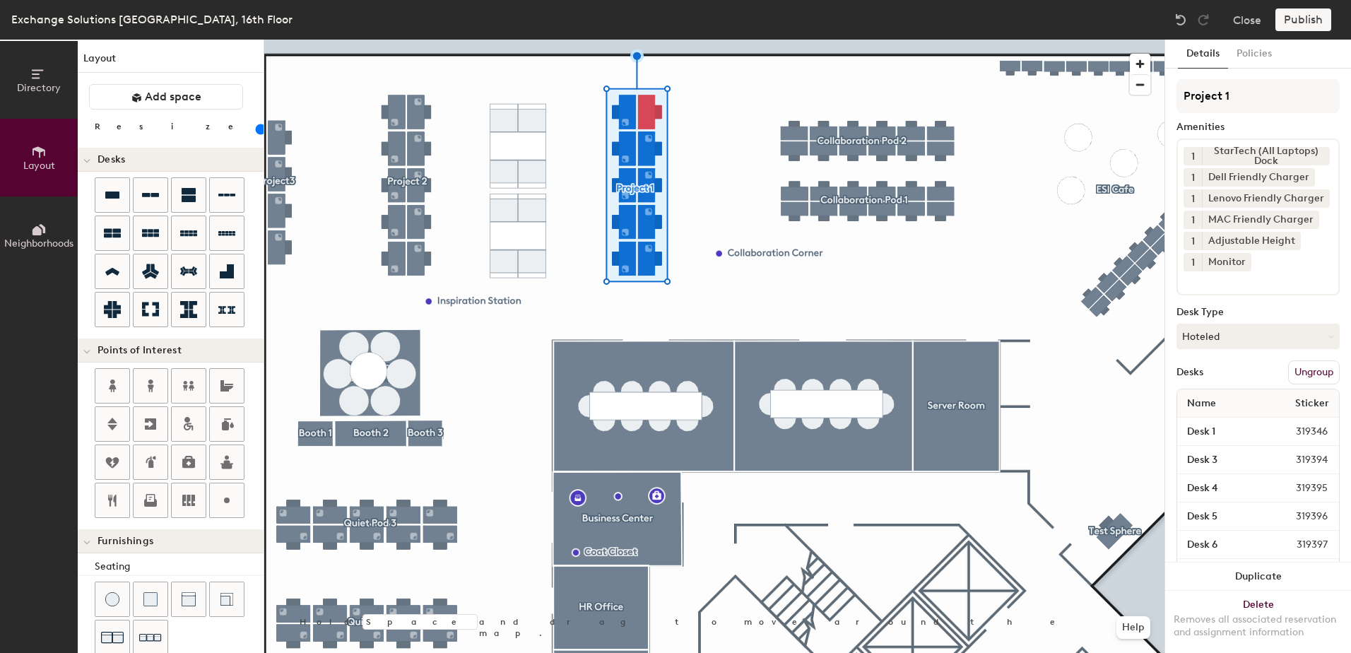
click at [1306, 427] on span "319346" at bounding box center [1299, 432] width 74 height 16
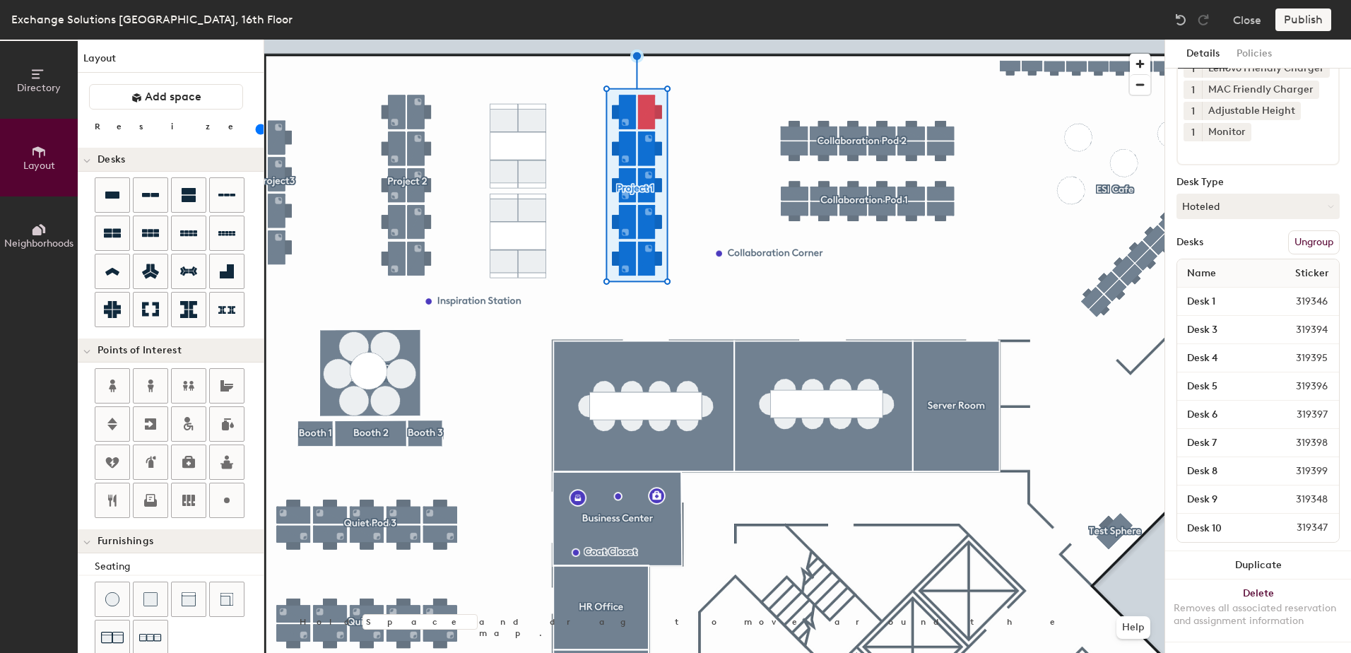
click at [1302, 485] on div "Desk 9 319348" at bounding box center [1258, 499] width 162 height 28
click at [1309, 232] on button "Ungroup" at bounding box center [1314, 242] width 52 height 24
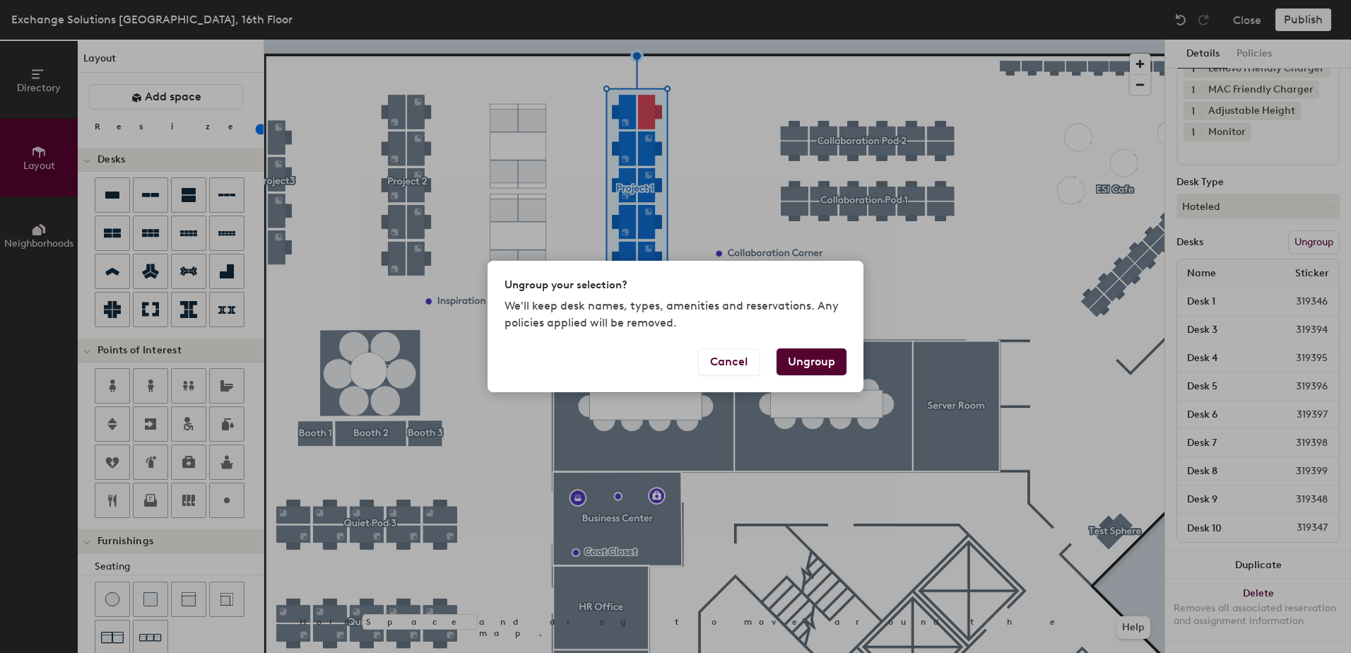
click at [830, 367] on button "Ungroup" at bounding box center [812, 361] width 70 height 27
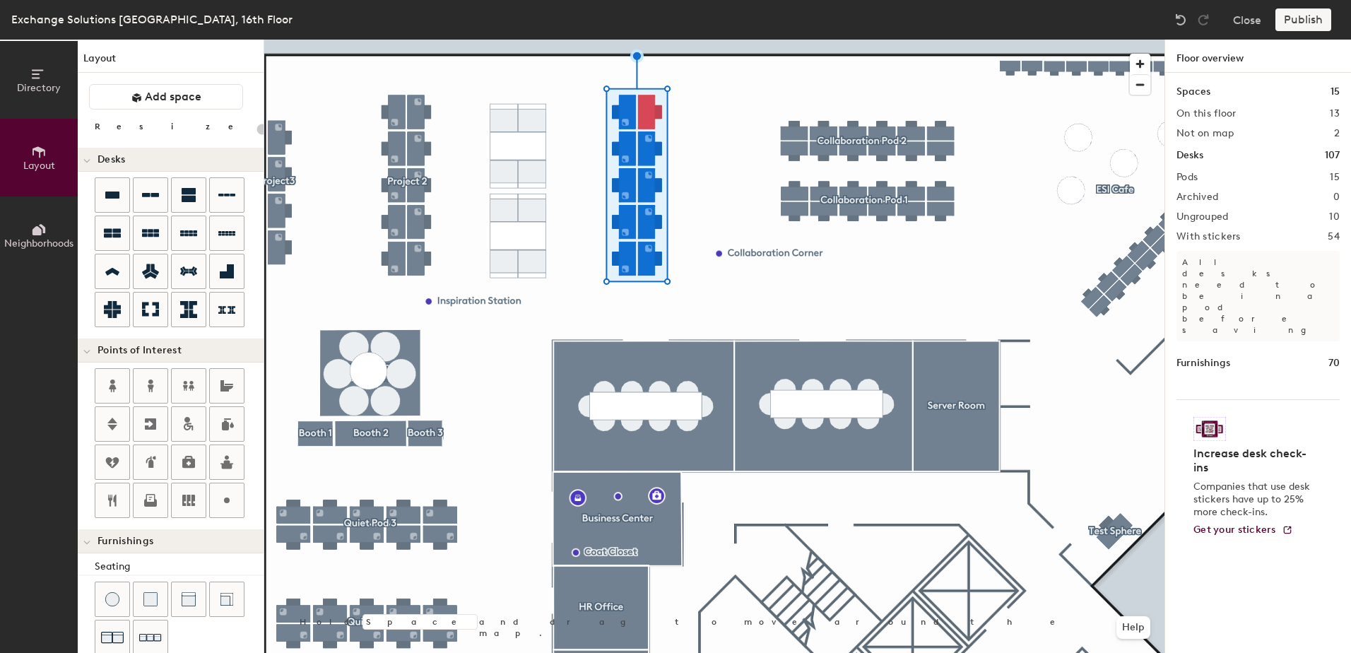
type input "100"
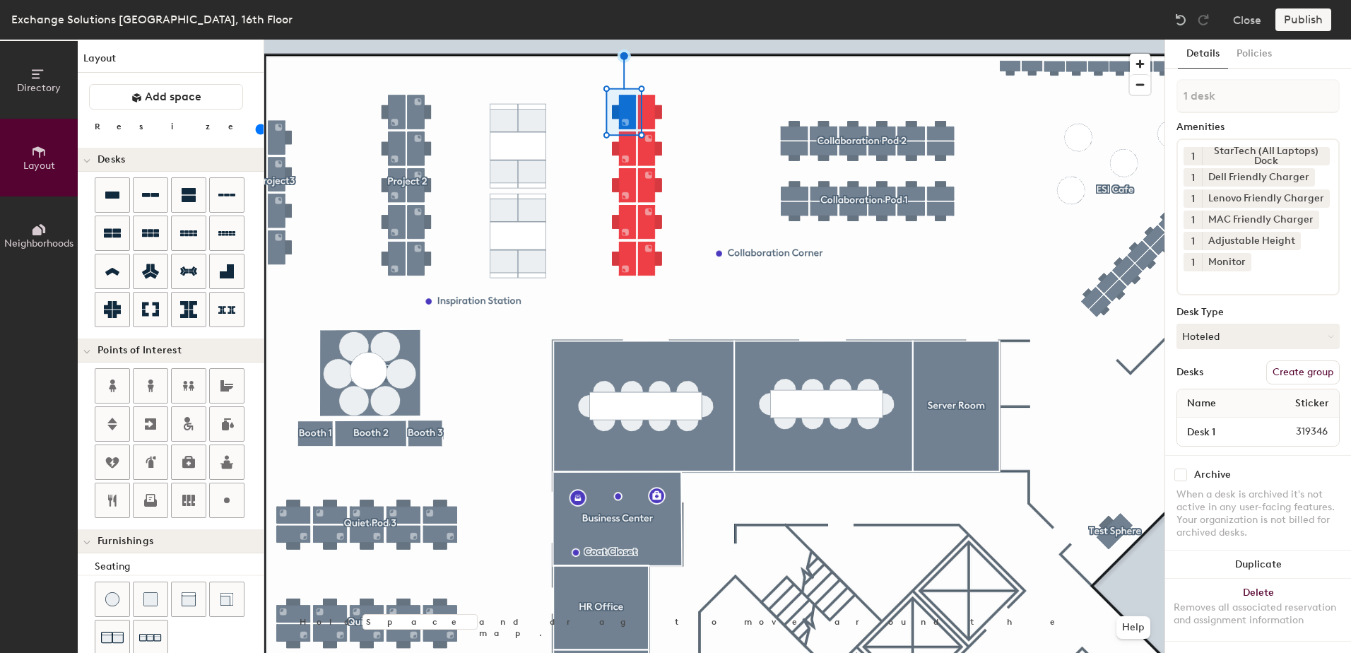
type input "2 desks"
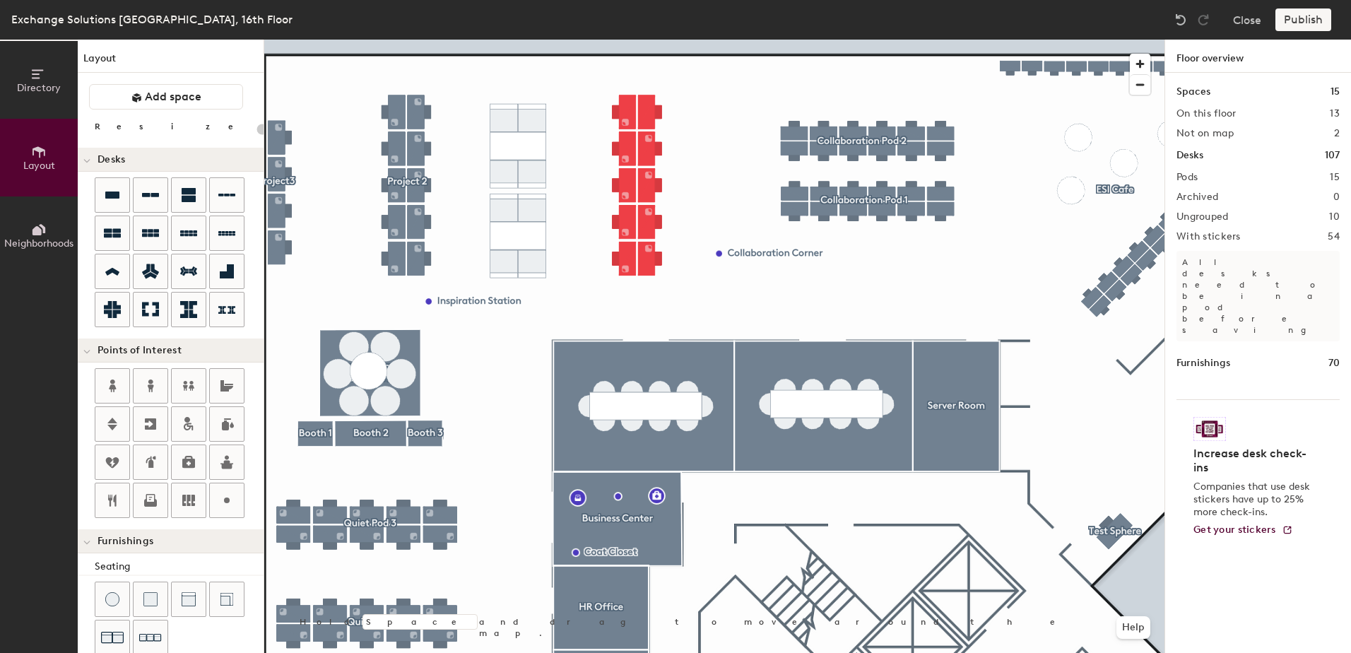
type input "100"
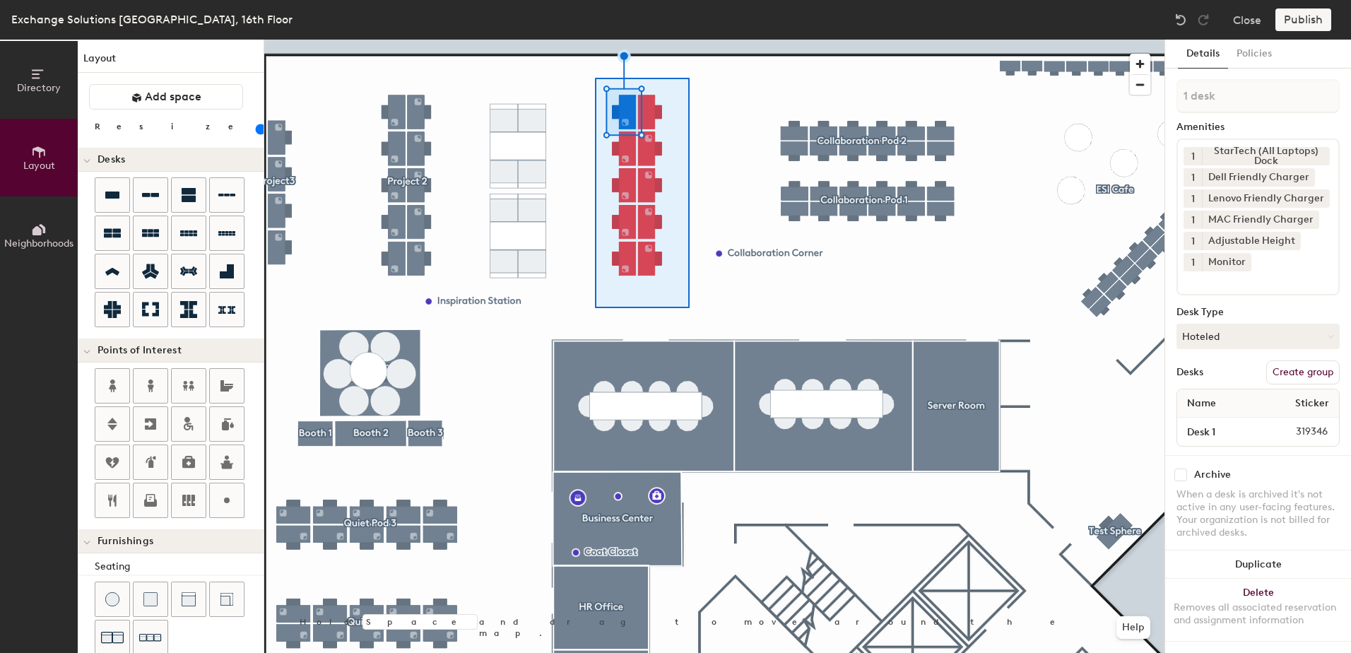
type input "10 desks"
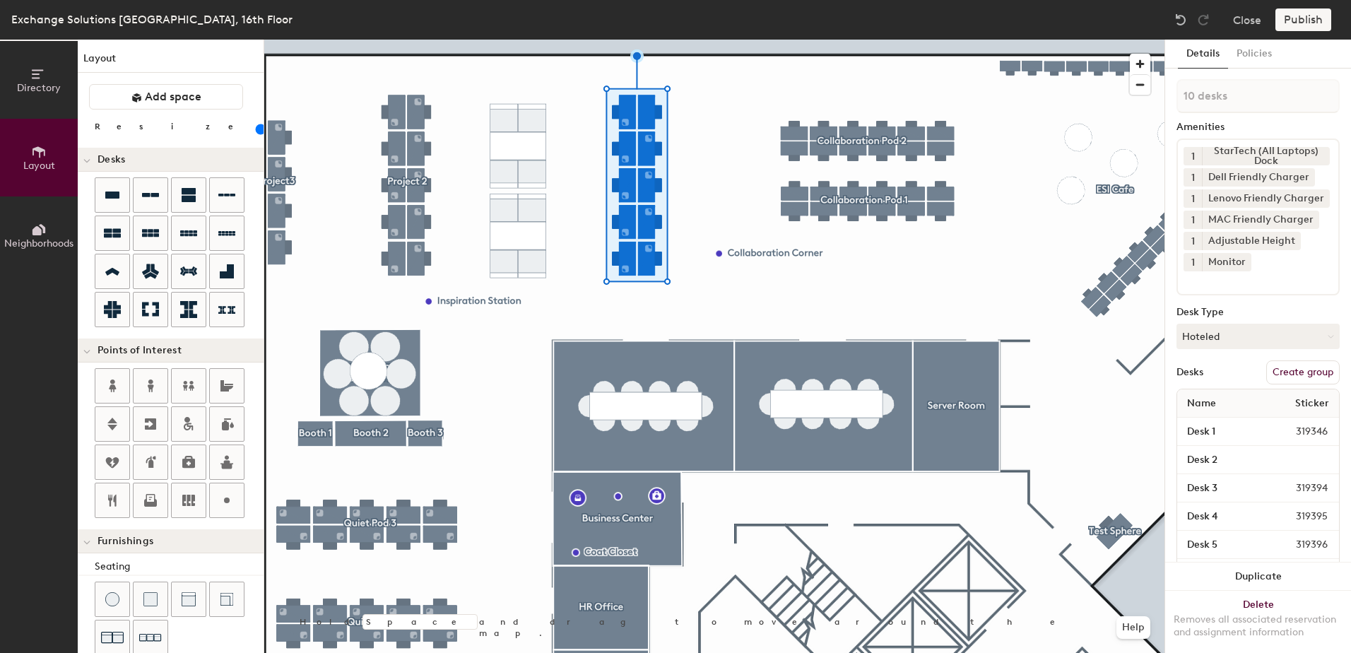
click at [1275, 371] on button "Create group" at bounding box center [1302, 372] width 73 height 24
type input "Project 1"
click at [1312, 20] on button "Publish" at bounding box center [1303, 19] width 56 height 23
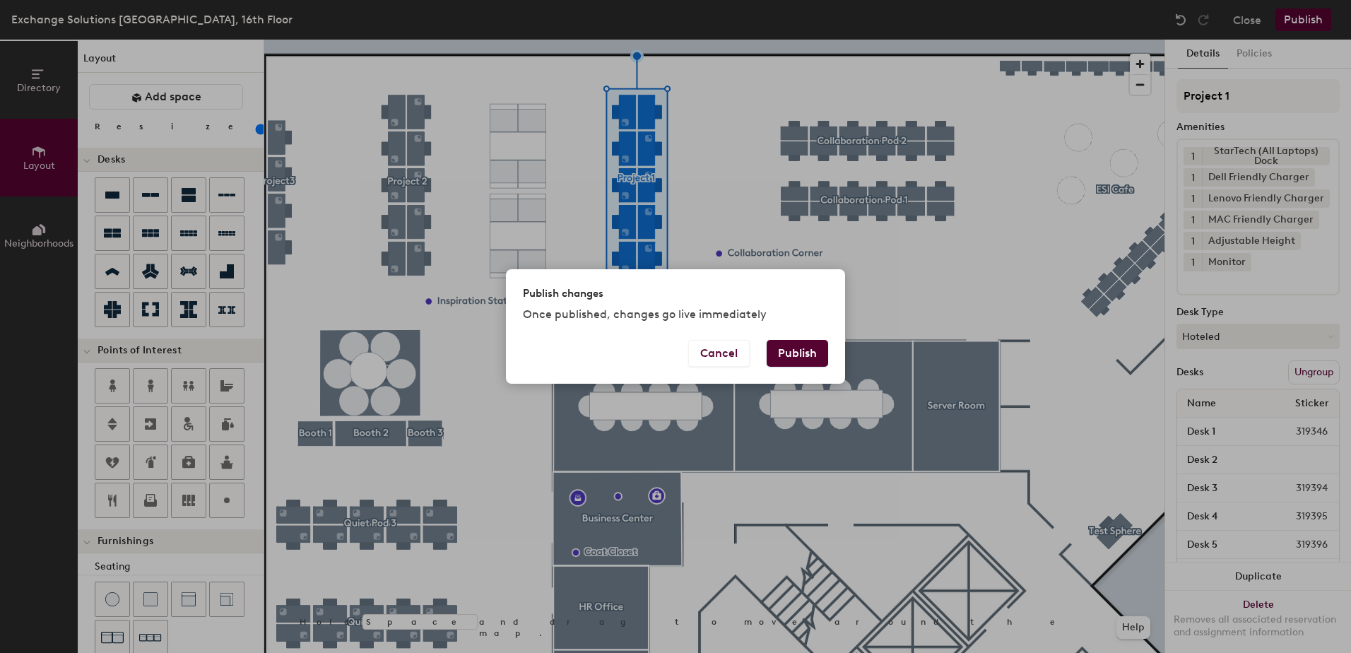
drag, startPoint x: 812, startPoint y: 357, endPoint x: 808, endPoint y: 368, distance: 11.8
click at [812, 356] on button "Publish" at bounding box center [797, 353] width 61 height 27
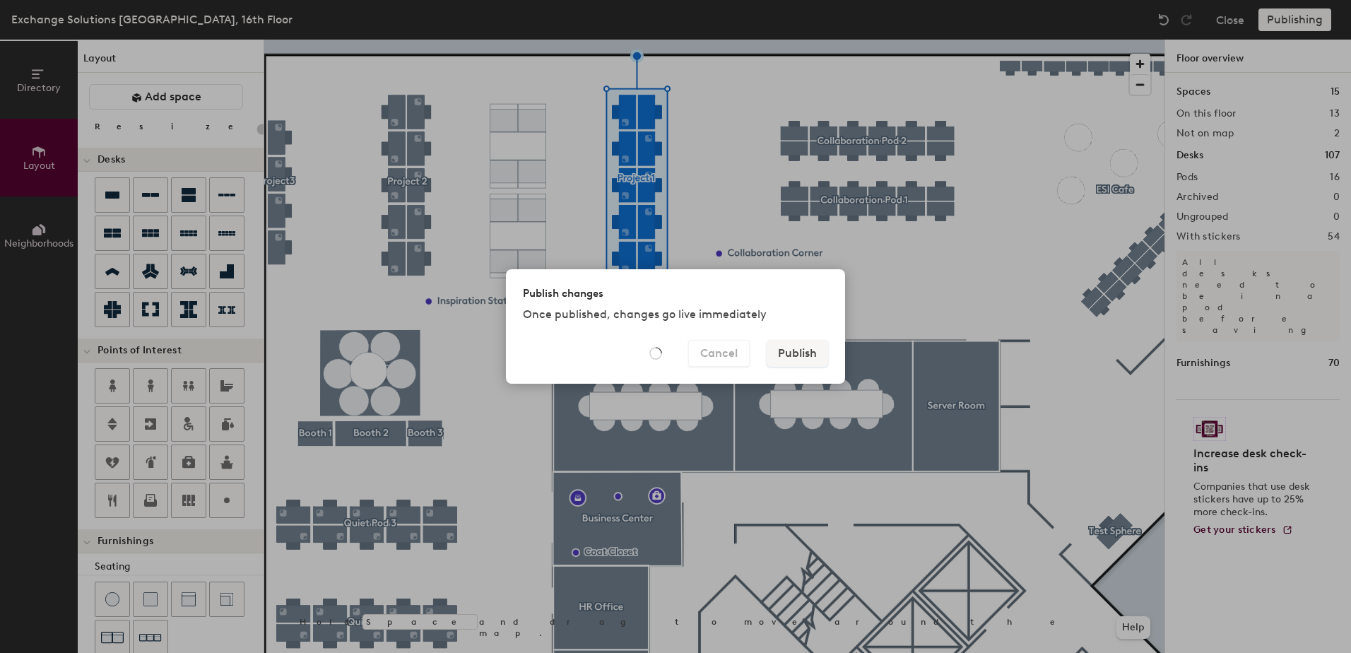
type input "20"
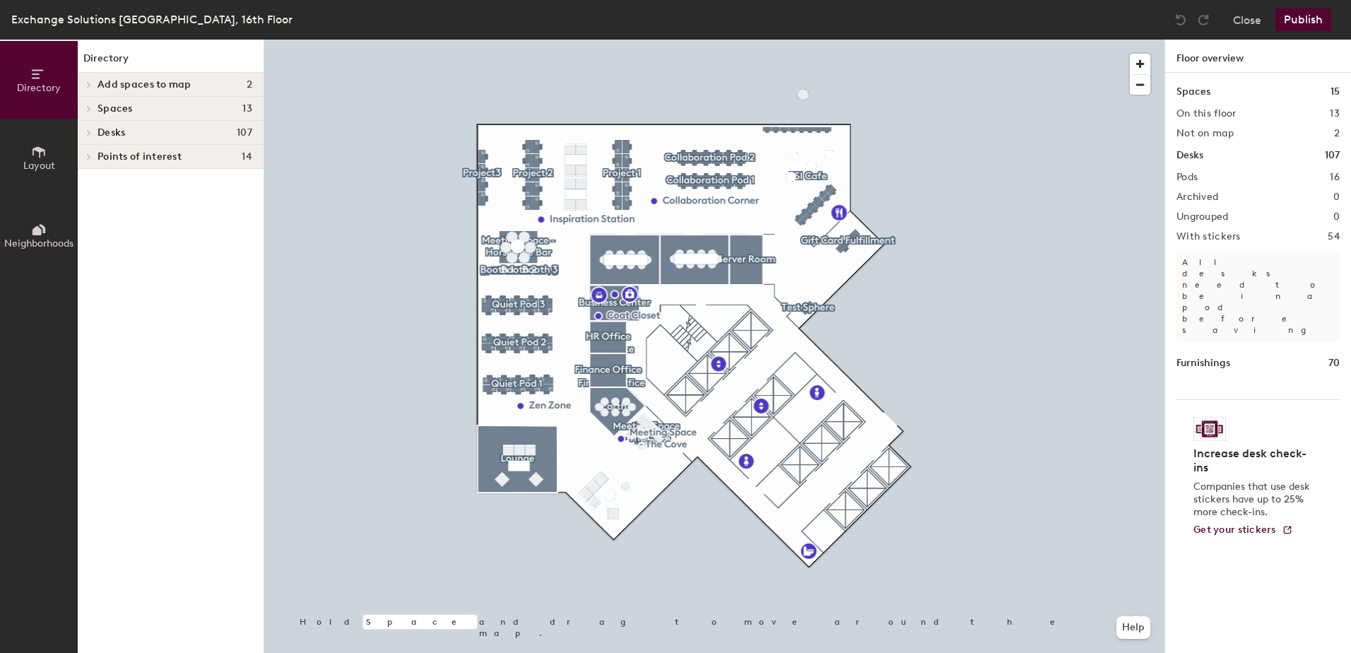
click at [93, 135] on span at bounding box center [88, 132] width 12 height 7
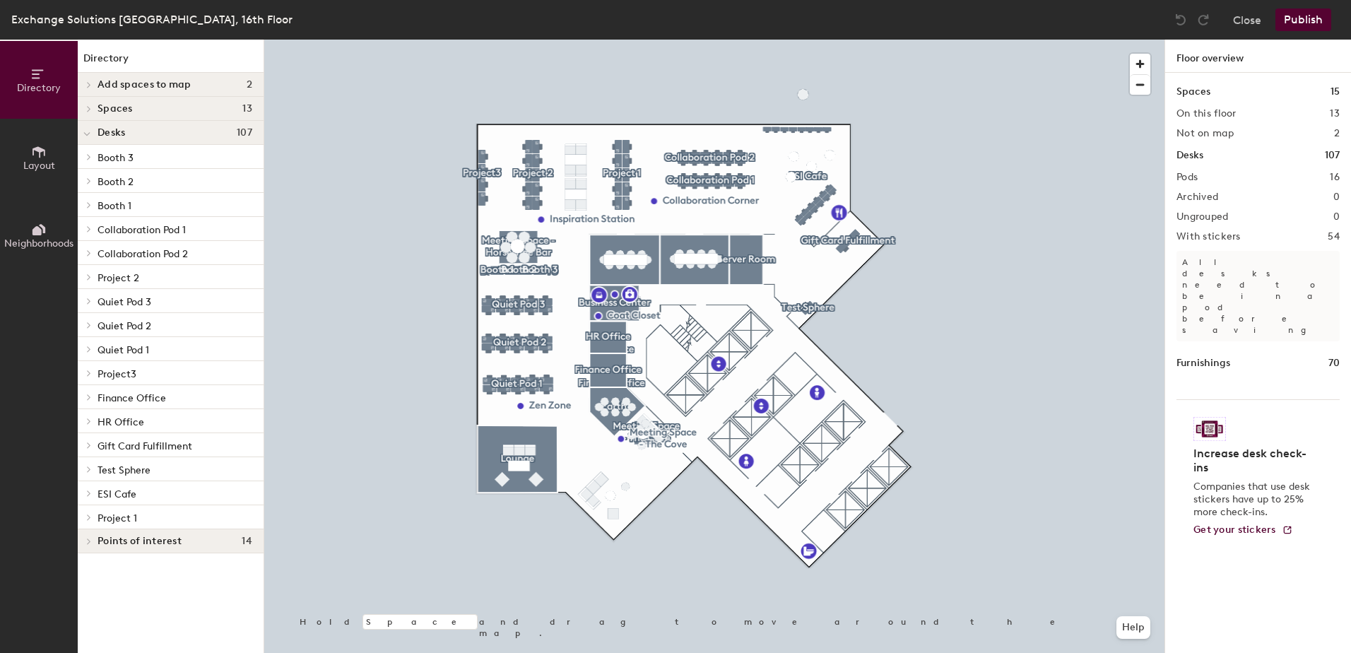
click at [90, 518] on icon at bounding box center [89, 517] width 6 height 7
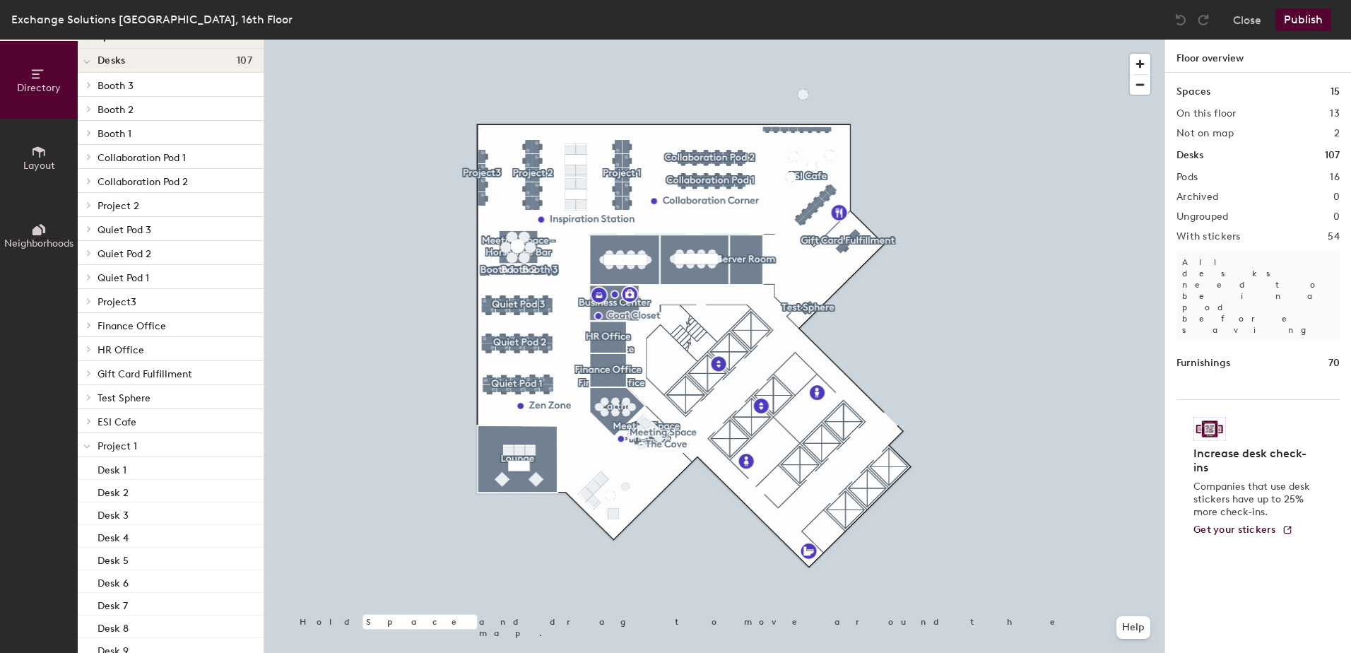
scroll to position [138, 0]
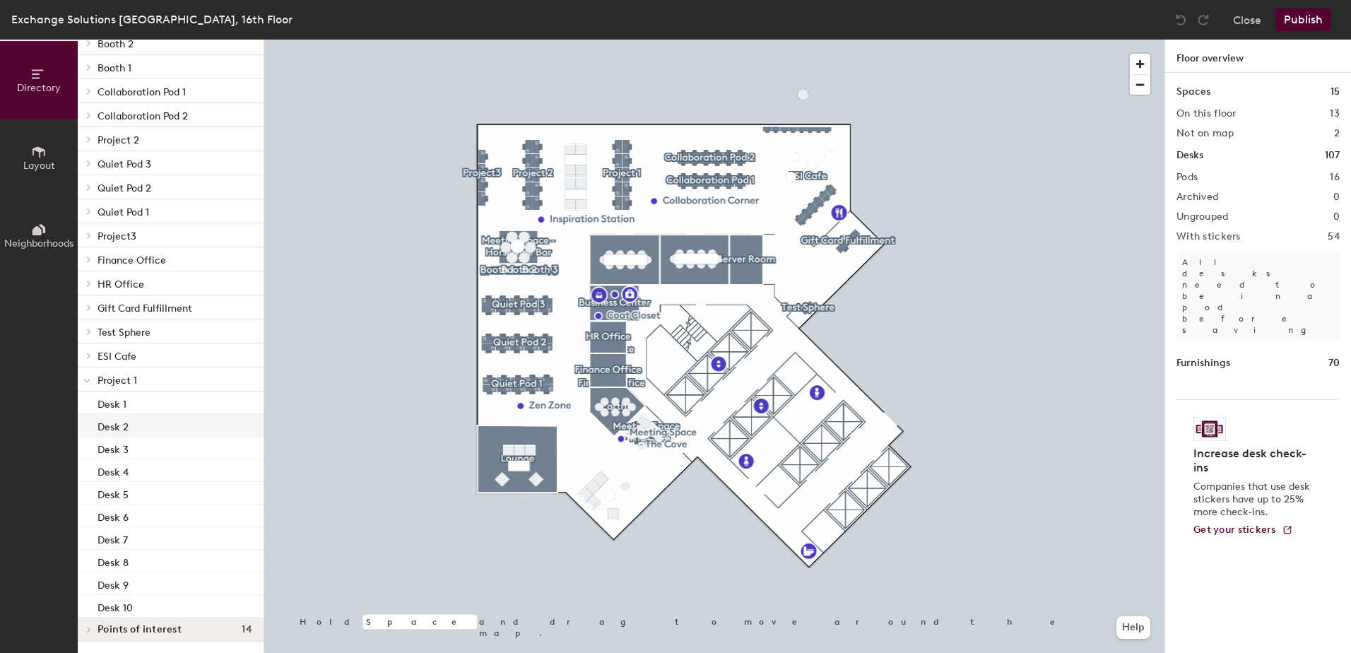
click at [121, 424] on p "Desk 2" at bounding box center [113, 425] width 31 height 16
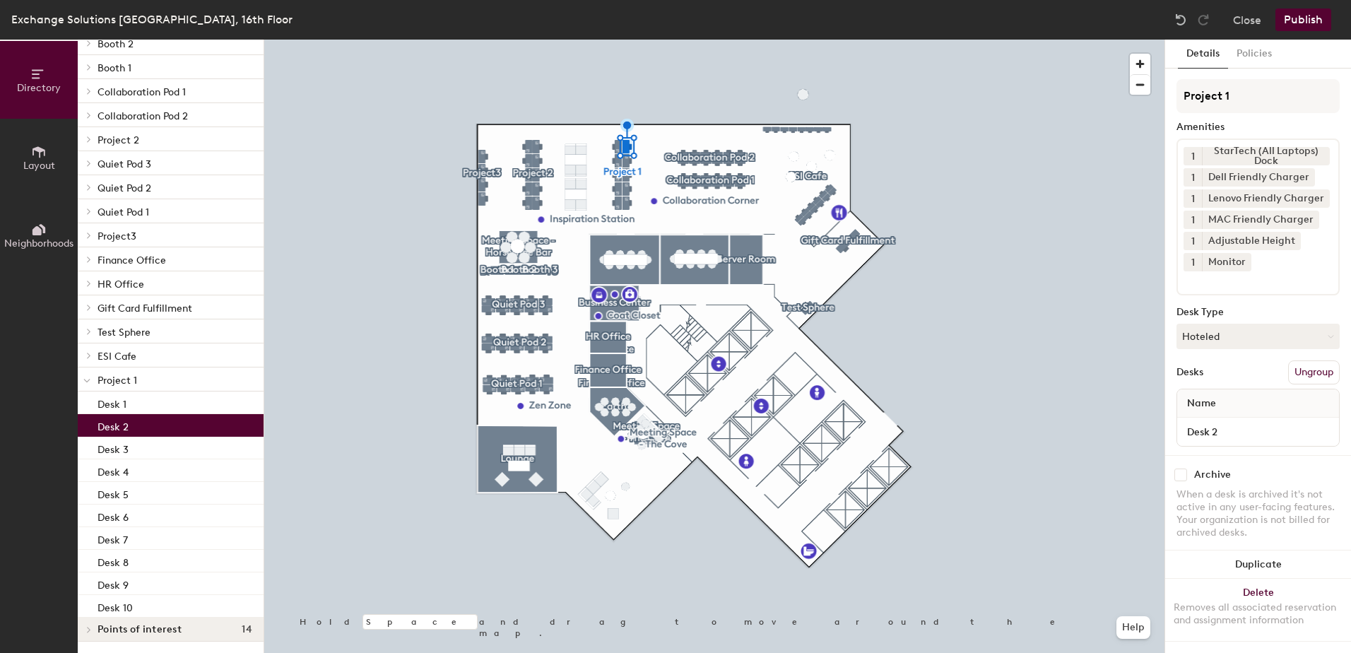
drag, startPoint x: 263, startPoint y: 471, endPoint x: 168, endPoint y: 423, distance: 106.2
click at [168, 423] on div "Desk 2" at bounding box center [171, 425] width 186 height 23
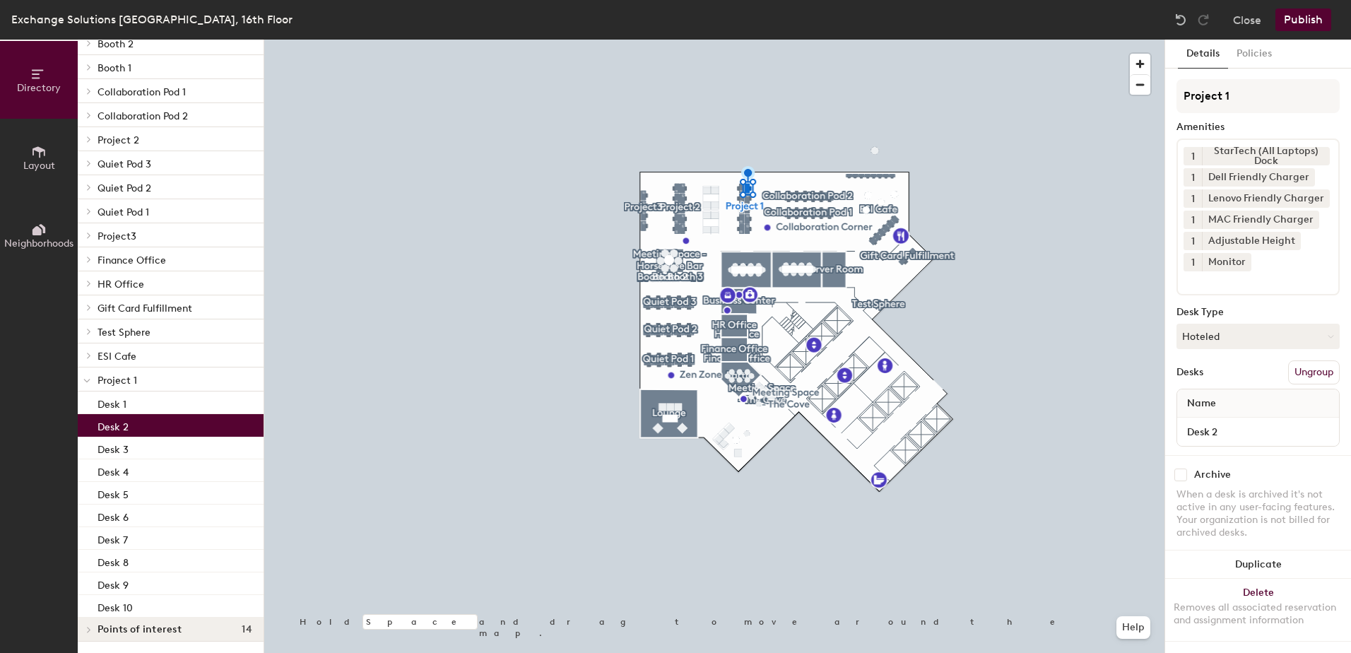
scroll to position [0, 0]
click at [1256, 64] on button "Policies" at bounding box center [1254, 54] width 52 height 29
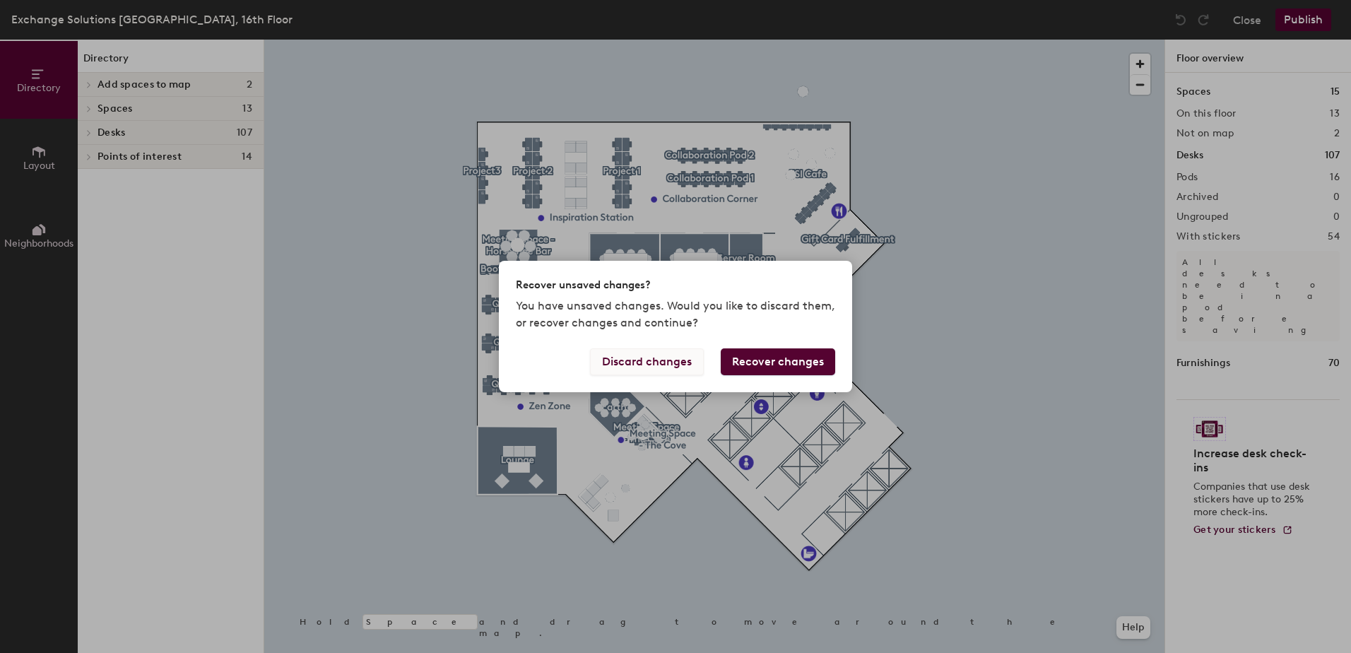
click at [663, 369] on button "Discard changes" at bounding box center [647, 361] width 114 height 27
click at [648, 363] on button "Discard changes" at bounding box center [647, 361] width 114 height 27
